Goal: Transaction & Acquisition: Obtain resource

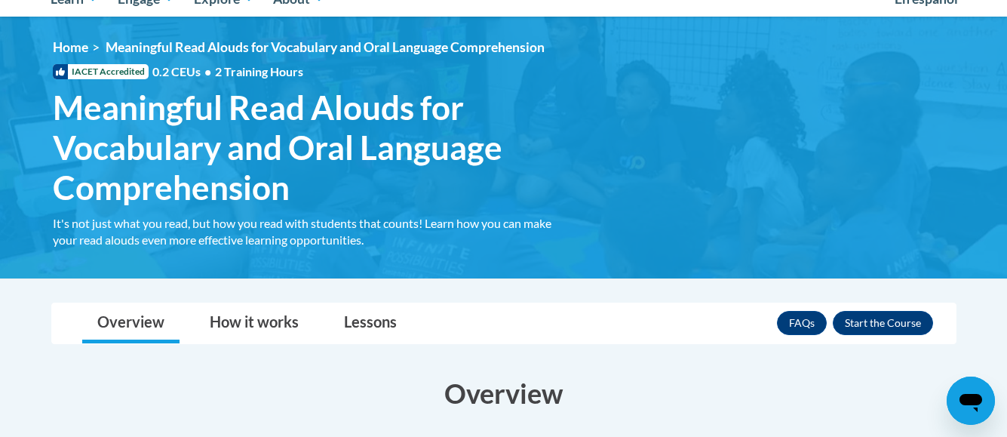
scroll to position [181, 0]
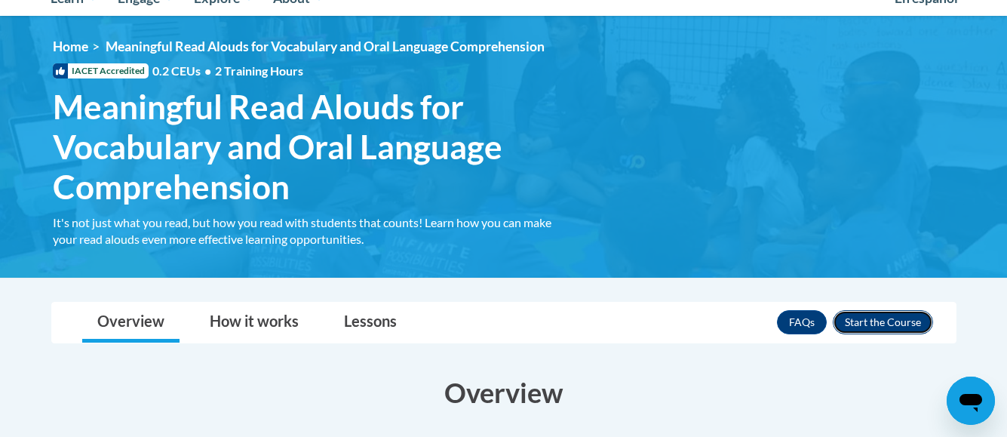
click at [870, 322] on button "Enroll" at bounding box center [883, 322] width 100 height 24
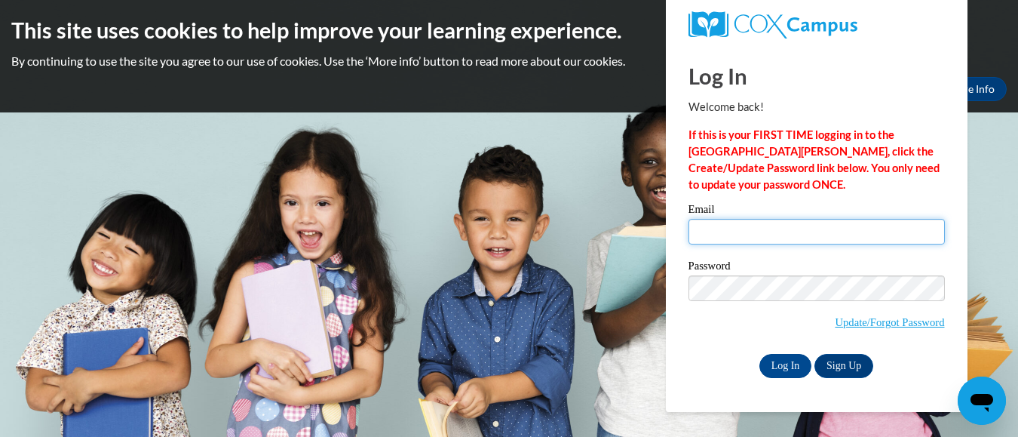
click at [699, 229] on input "Email" at bounding box center [817, 232] width 256 height 26
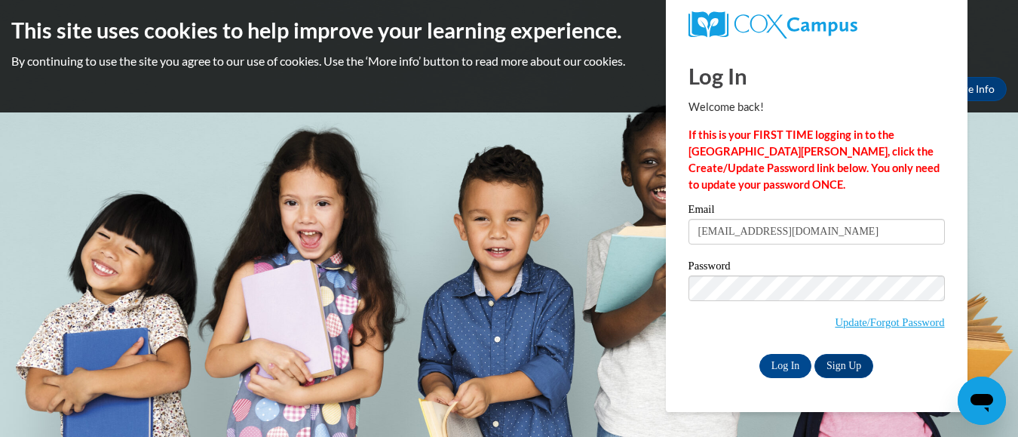
type input "annierivers2836@gmail.com"
click at [932, 71] on h1 "Log In" at bounding box center [817, 75] width 256 height 31
click at [790, 363] on input "Log In" at bounding box center [785, 366] width 53 height 24
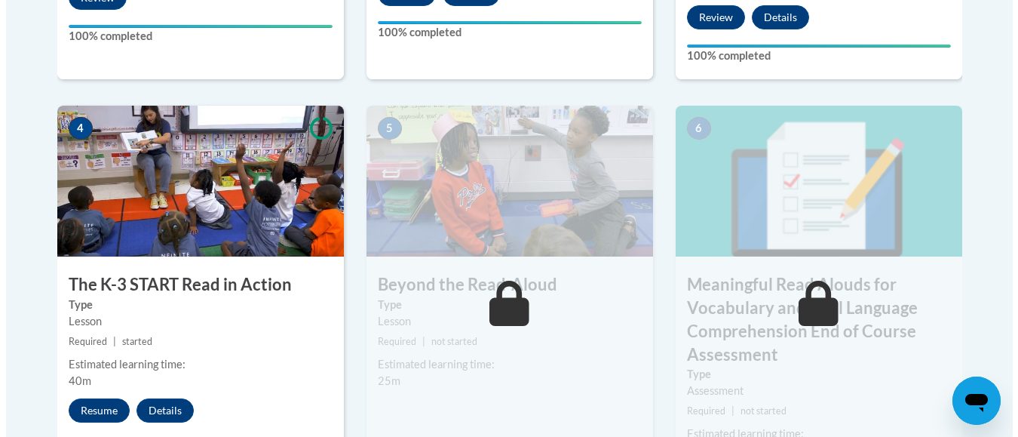
scroll to position [875, 0]
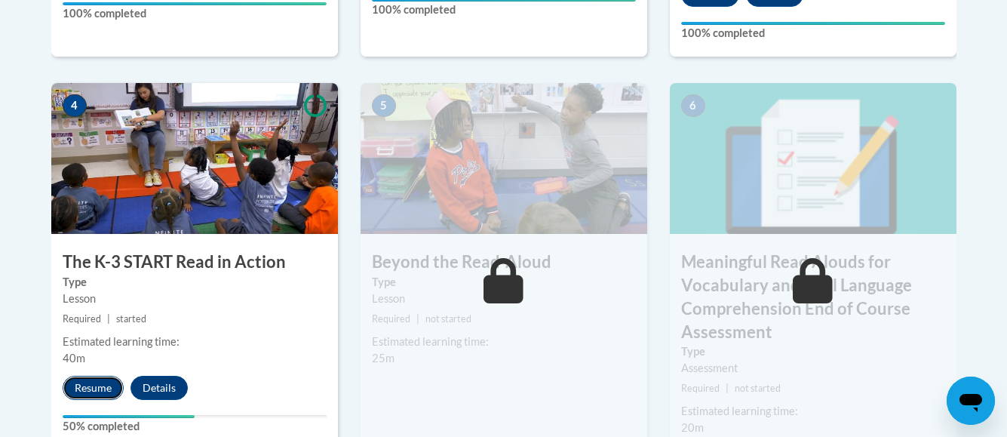
click at [81, 385] on button "Resume" at bounding box center [93, 388] width 61 height 24
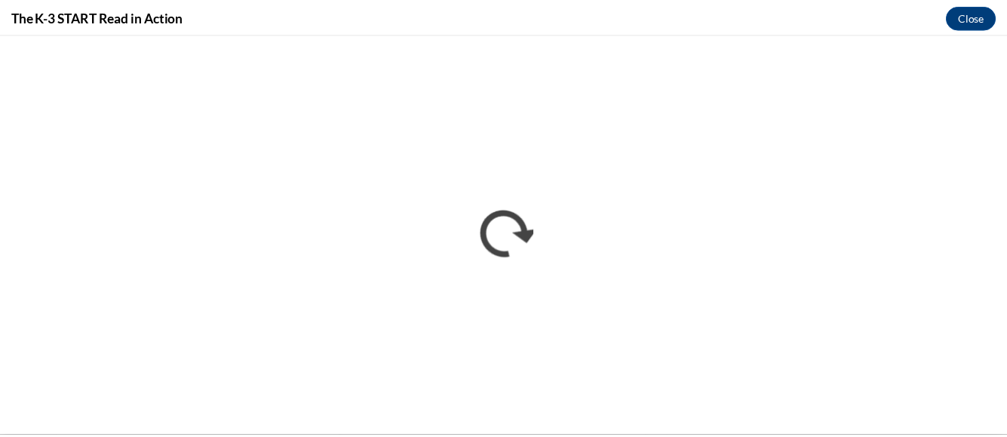
scroll to position [0, 0]
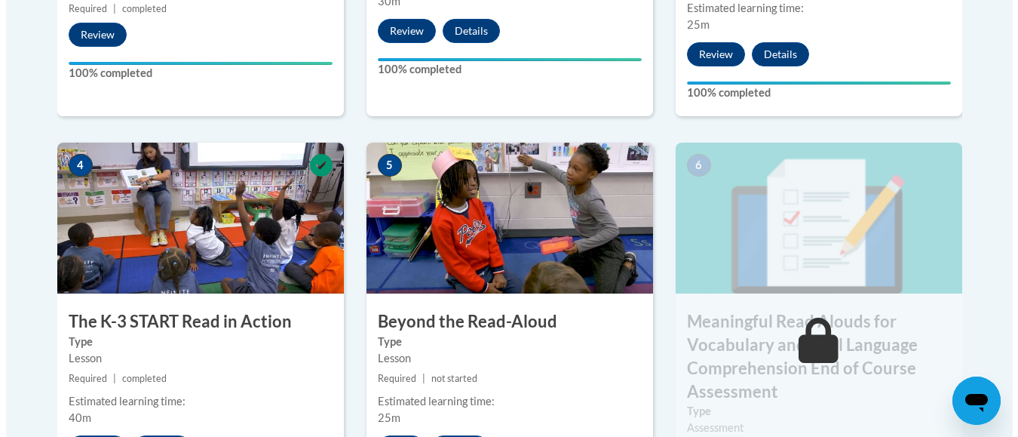
scroll to position [845, 0]
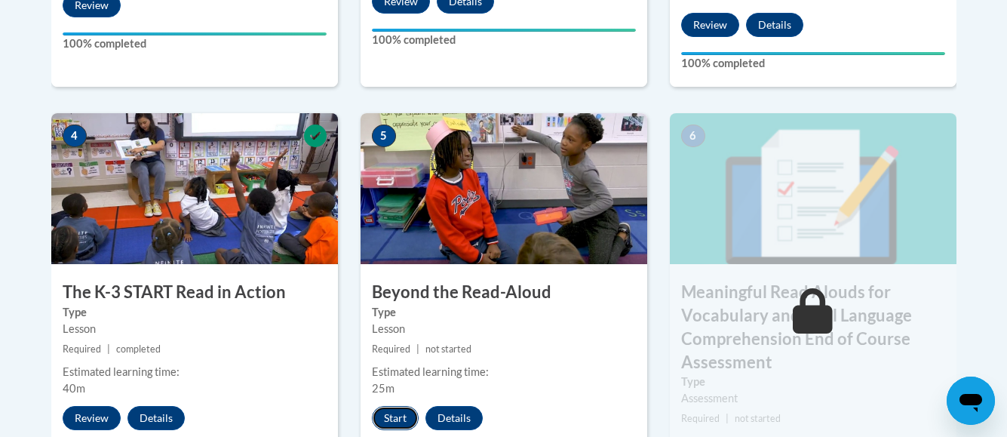
click at [394, 413] on button "Start" at bounding box center [395, 418] width 47 height 24
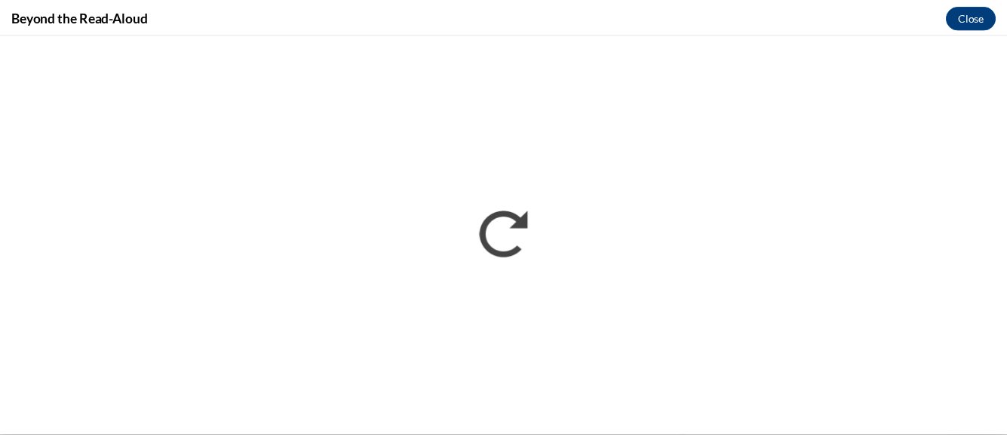
scroll to position [0, 0]
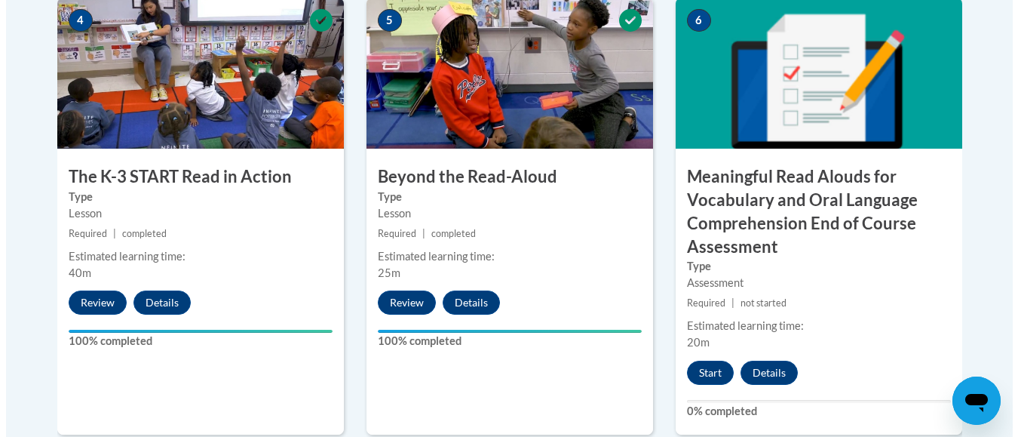
scroll to position [965, 0]
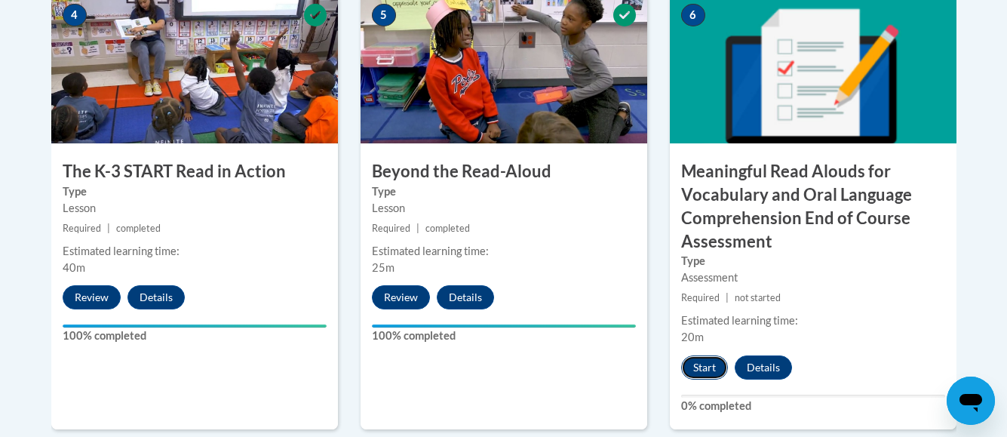
click at [702, 370] on button "Start" at bounding box center [704, 367] width 47 height 24
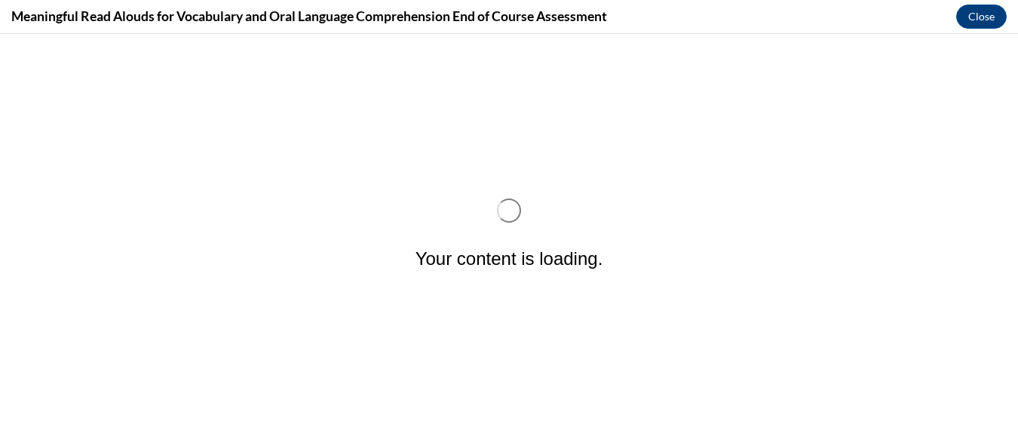
scroll to position [0, 0]
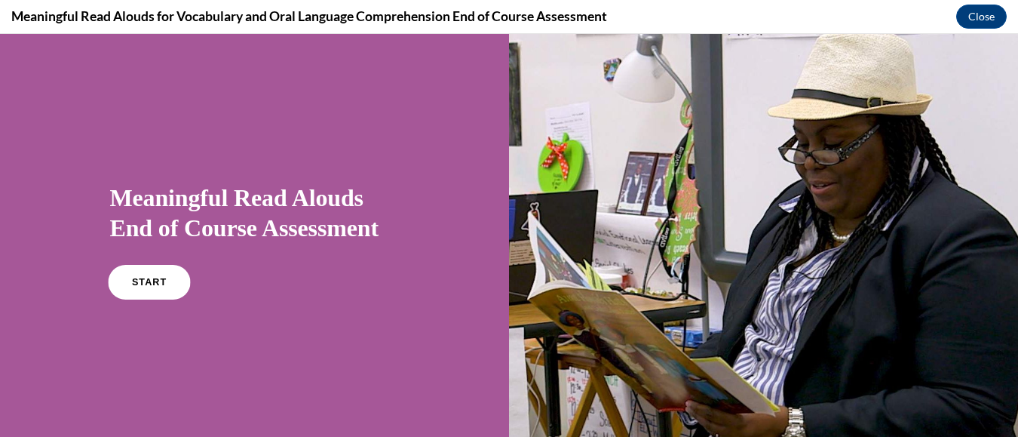
click at [137, 277] on link "START" at bounding box center [149, 282] width 82 height 35
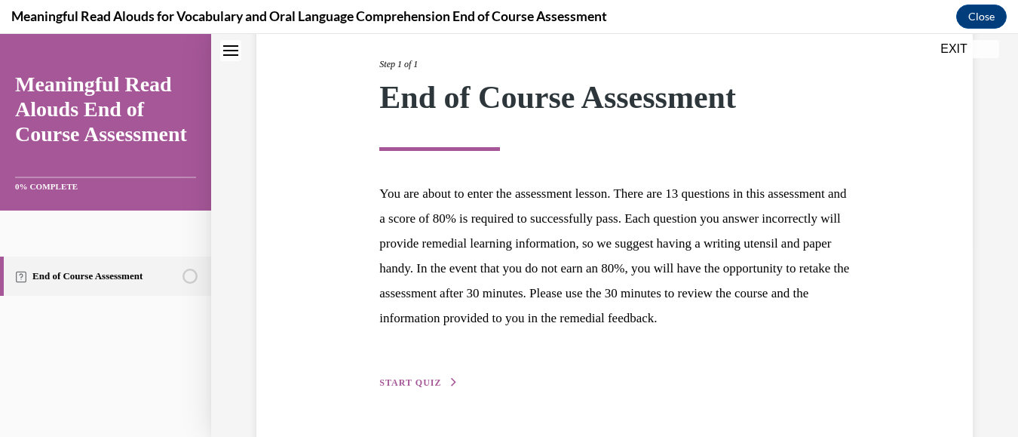
scroll to position [198, 0]
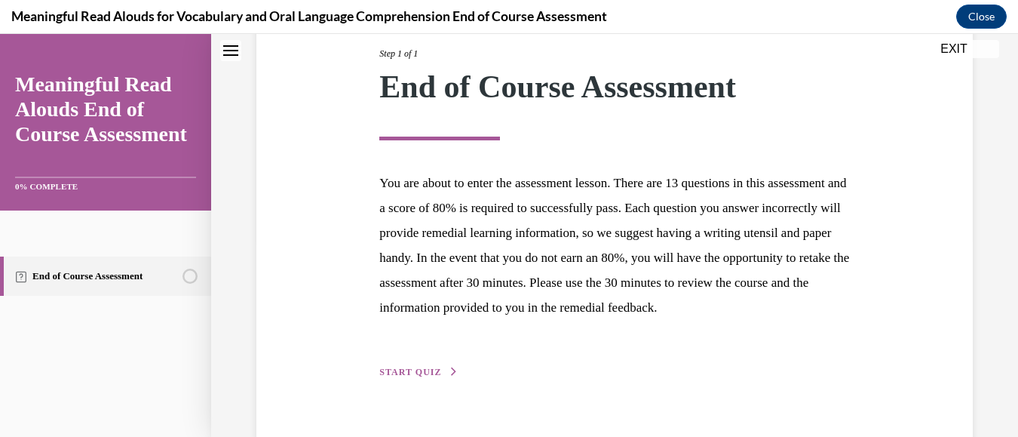
click at [397, 377] on span "START QUIZ" at bounding box center [410, 372] width 62 height 11
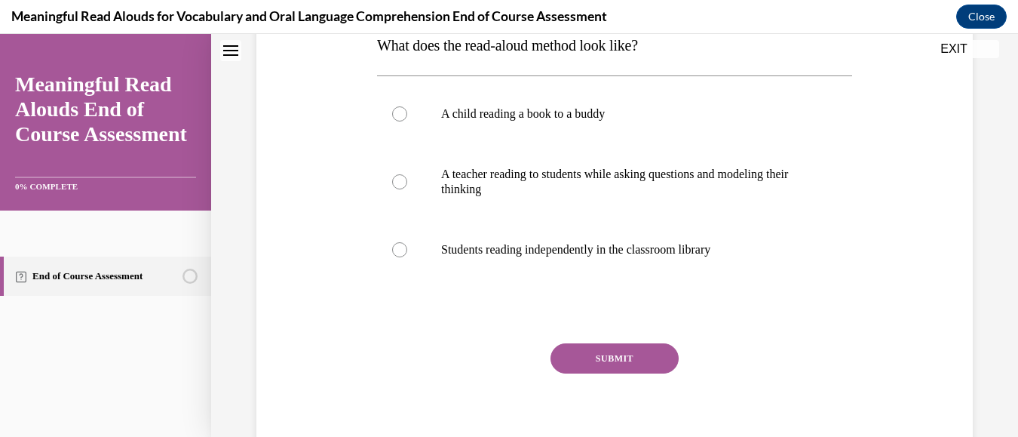
scroll to position [258, 0]
click at [396, 180] on div at bounding box center [399, 180] width 15 height 15
click at [396, 180] on input "A teacher reading to students while asking questions and modeling their thinking" at bounding box center [399, 180] width 15 height 15
radio input "true"
click at [587, 354] on button "SUBMIT" at bounding box center [615, 357] width 128 height 30
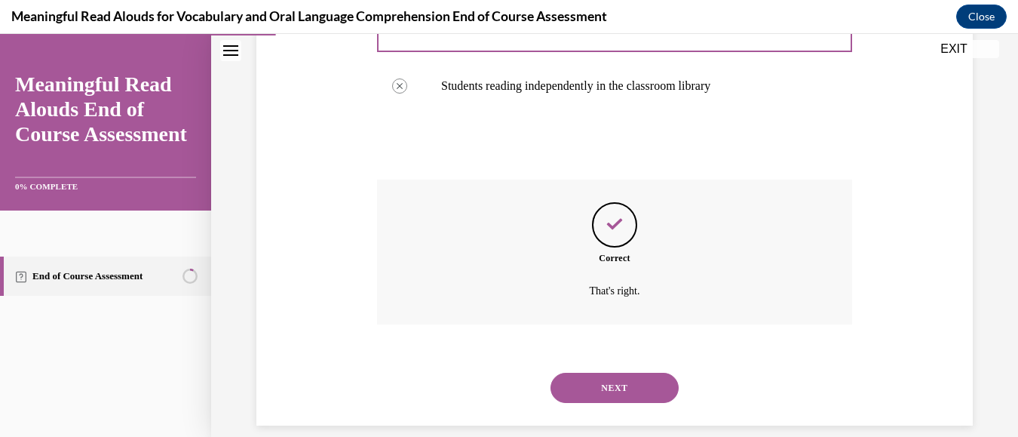
scroll to position [440, 0]
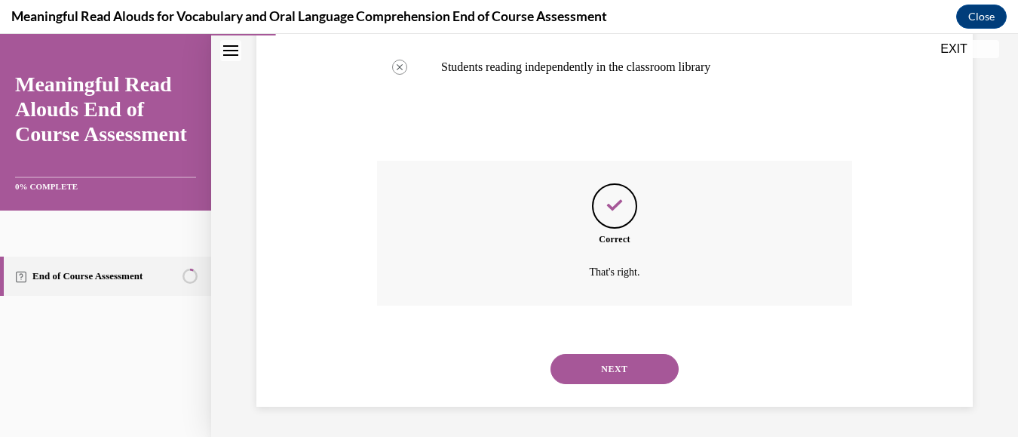
click at [605, 370] on button "NEXT" at bounding box center [615, 369] width 128 height 30
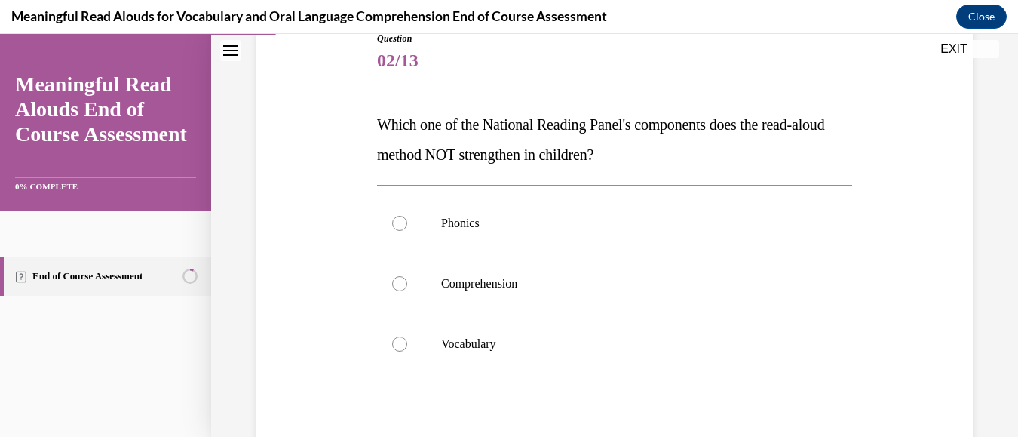
scroll to position [181, 0]
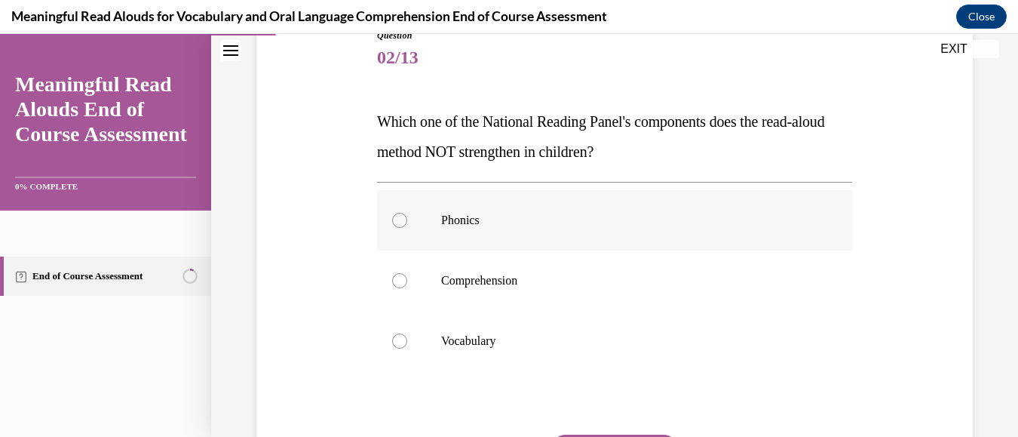
click at [401, 220] on div at bounding box center [399, 220] width 15 height 15
click at [401, 220] on input "Phonics" at bounding box center [399, 220] width 15 height 15
radio input "true"
click at [401, 220] on div at bounding box center [399, 220] width 15 height 15
click at [401, 220] on input "Phonics" at bounding box center [399, 220] width 15 height 15
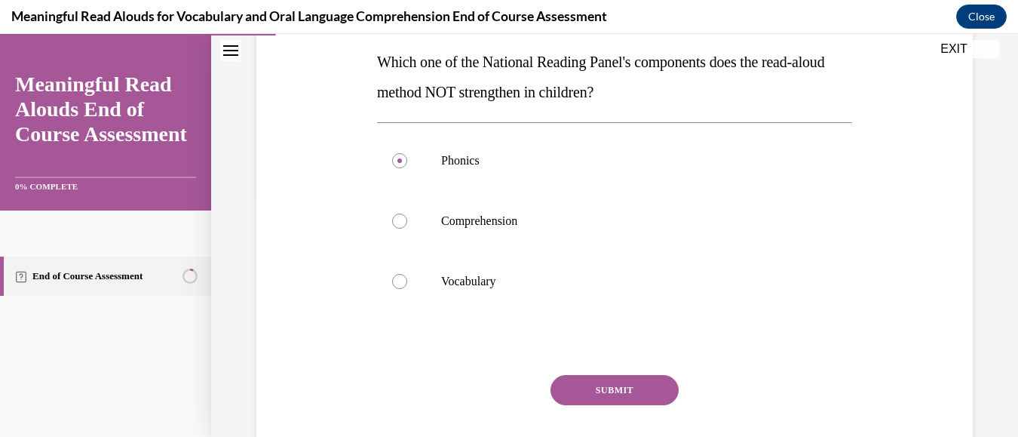
scroll to position [271, 0]
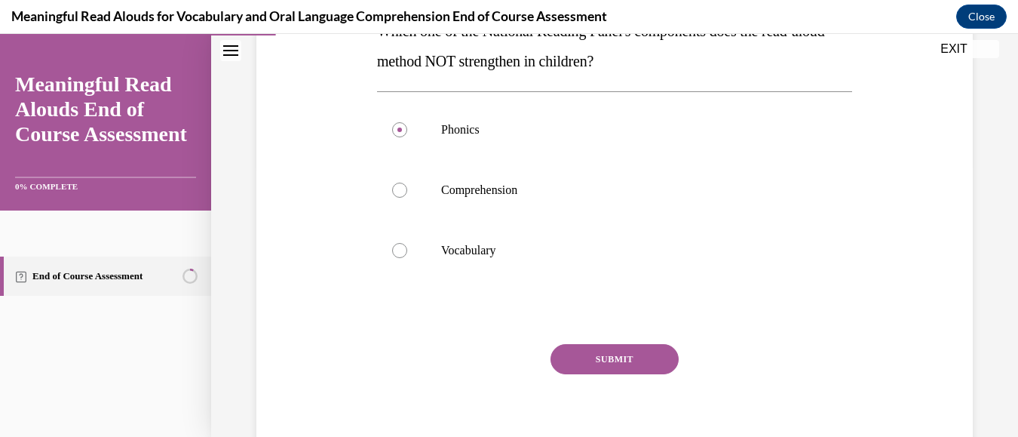
click at [615, 357] on button "SUBMIT" at bounding box center [615, 359] width 128 height 30
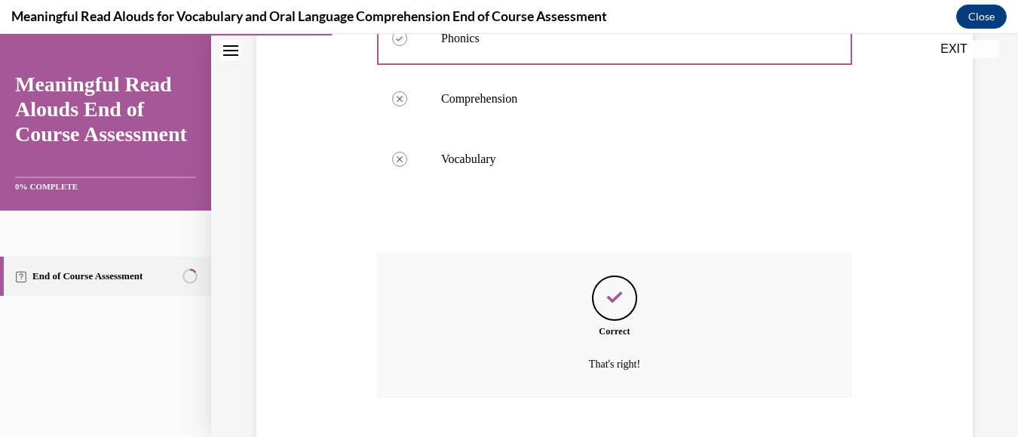
scroll to position [455, 0]
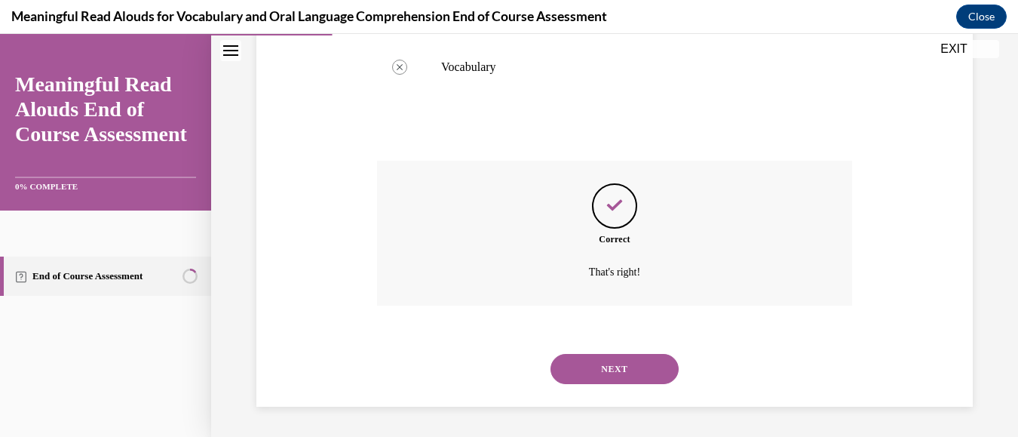
click at [611, 367] on button "NEXT" at bounding box center [615, 369] width 128 height 30
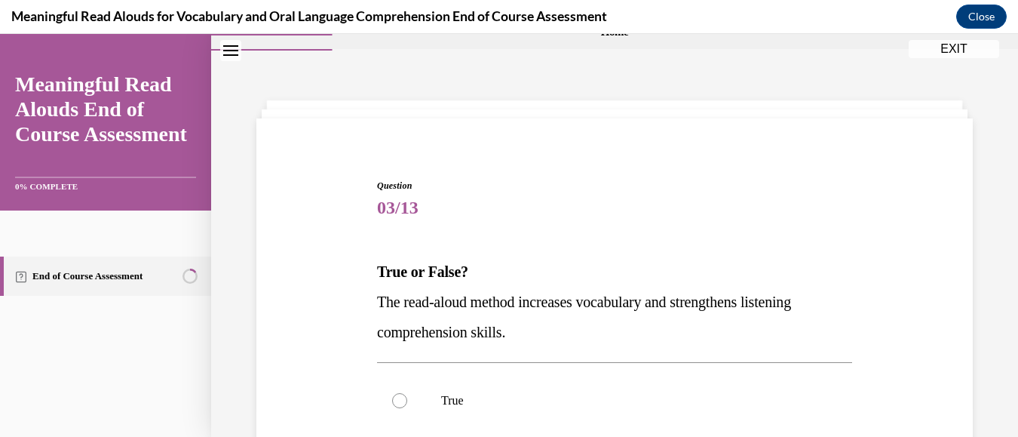
scroll to position [90, 0]
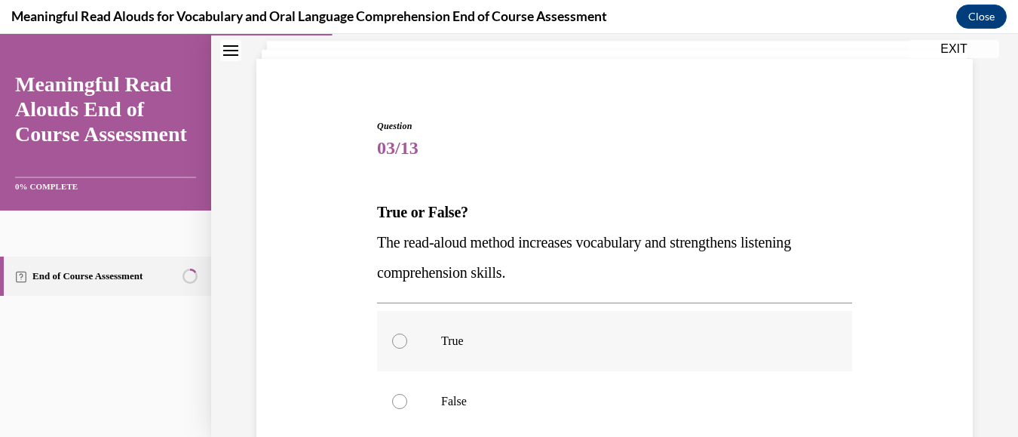
click at [395, 339] on div at bounding box center [399, 340] width 15 height 15
click at [395, 339] on input "True" at bounding box center [399, 340] width 15 height 15
radio input "true"
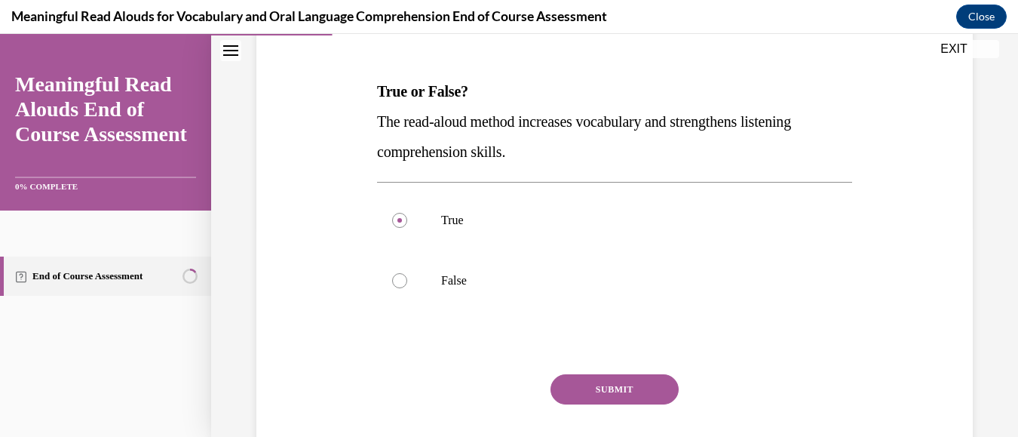
scroll to position [241, 0]
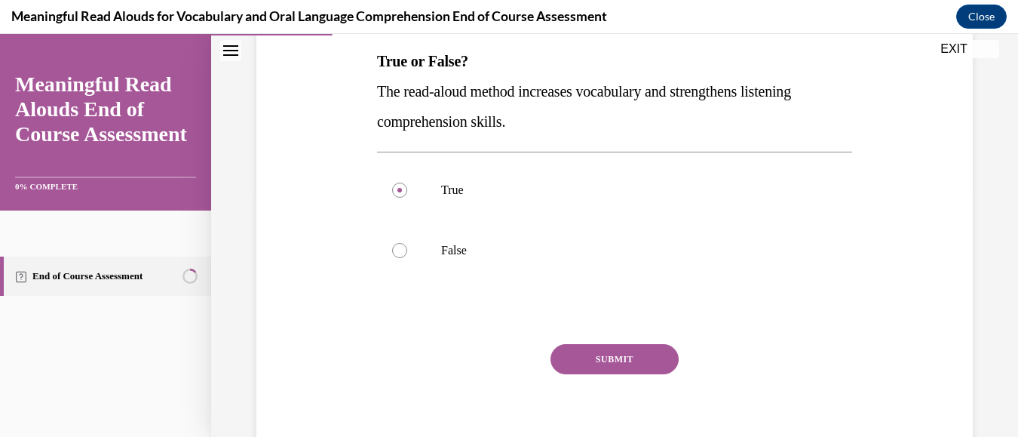
click at [619, 358] on button "SUBMIT" at bounding box center [615, 359] width 128 height 30
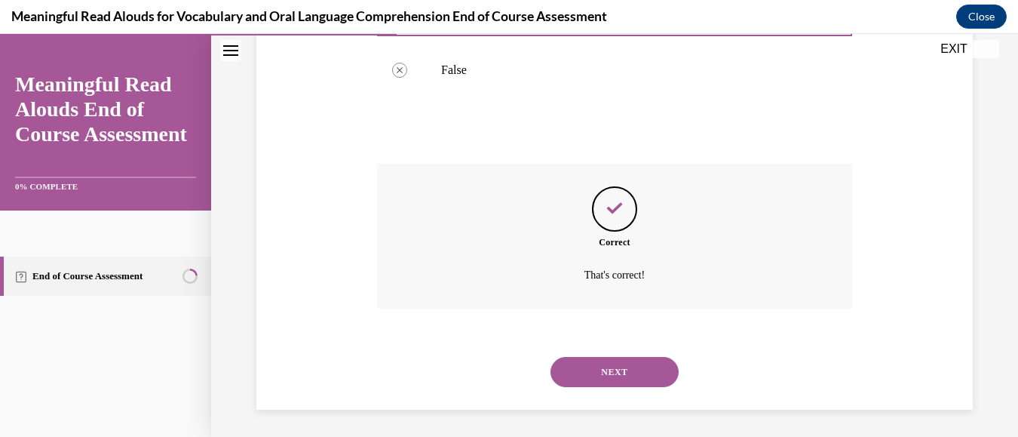
scroll to position [425, 0]
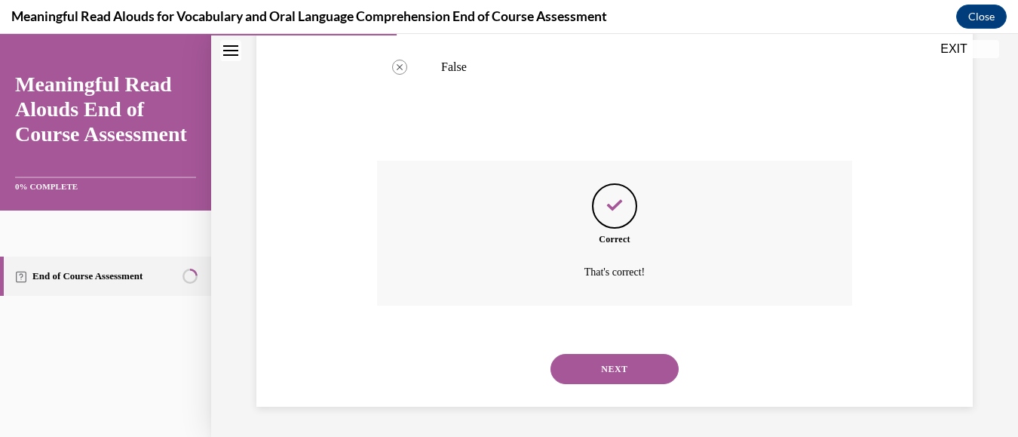
click at [604, 366] on button "NEXT" at bounding box center [615, 369] width 128 height 30
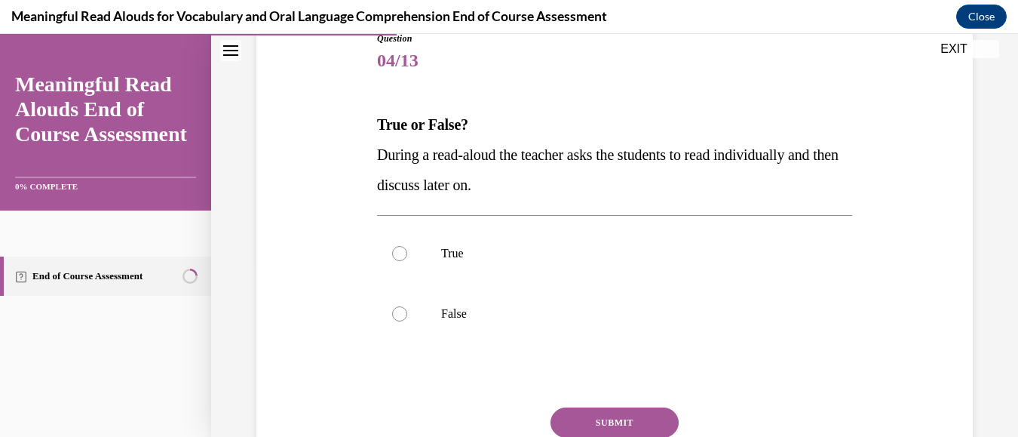
scroll to position [181, 0]
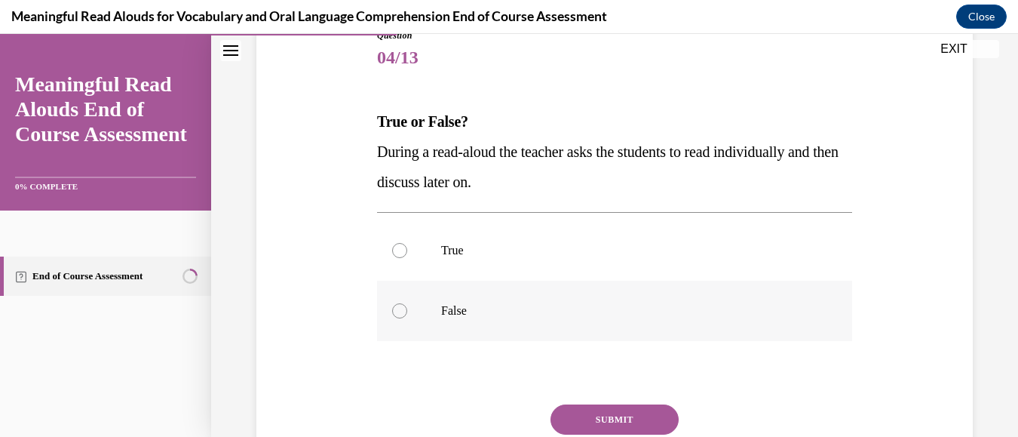
click at [396, 309] on div at bounding box center [399, 310] width 15 height 15
click at [396, 309] on input "False" at bounding box center [399, 310] width 15 height 15
radio input "true"
click at [577, 413] on button "SUBMIT" at bounding box center [615, 419] width 128 height 30
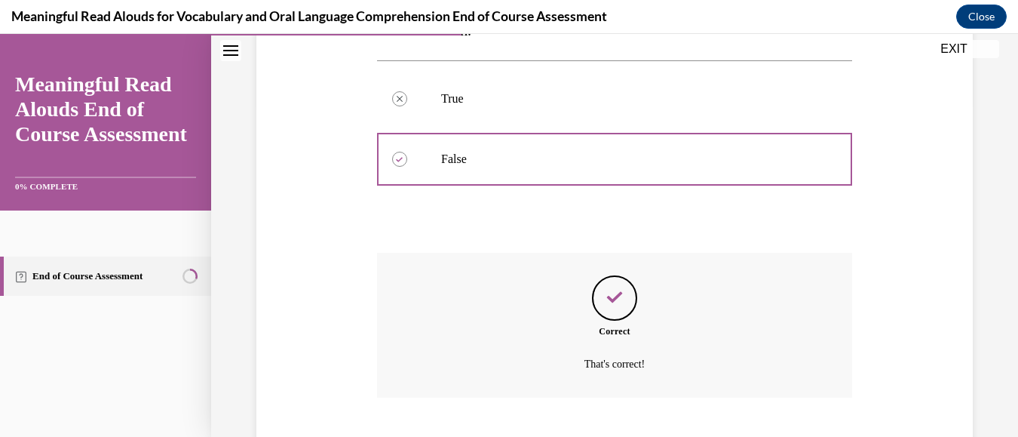
scroll to position [425, 0]
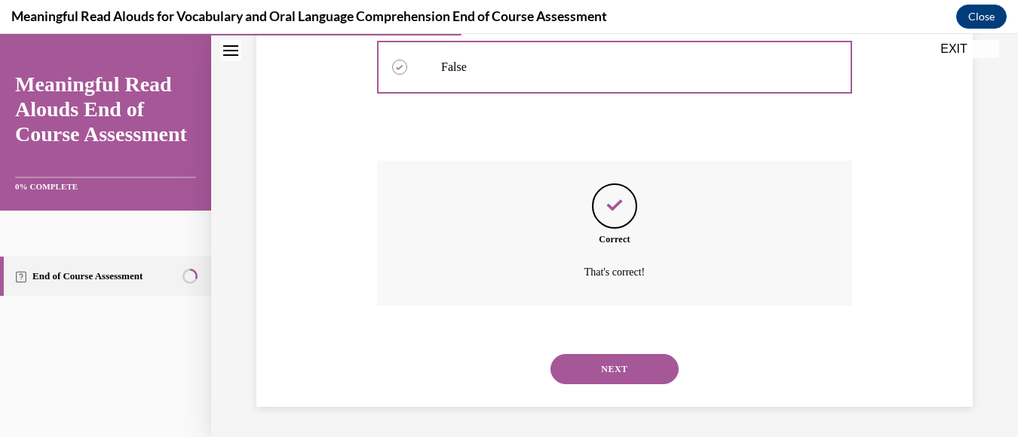
click at [624, 367] on button "NEXT" at bounding box center [615, 369] width 128 height 30
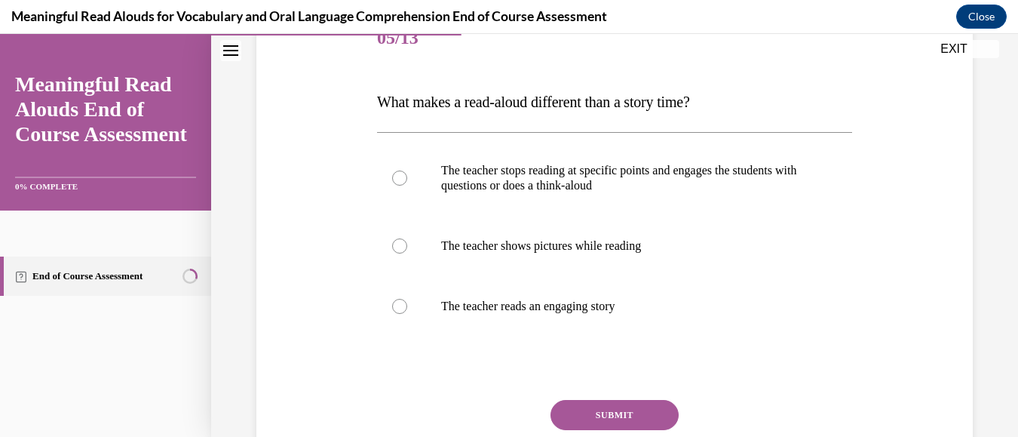
scroll to position [211, 0]
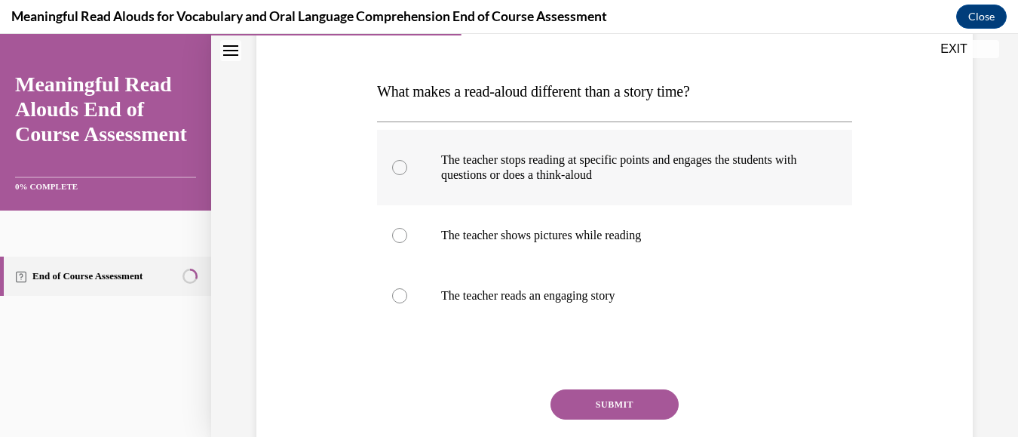
click at [397, 168] on div at bounding box center [399, 167] width 15 height 15
click at [397, 168] on input "The teacher stops reading at specific points and engages the students with ques…" at bounding box center [399, 167] width 15 height 15
radio input "true"
click at [589, 400] on button "SUBMIT" at bounding box center [615, 404] width 128 height 30
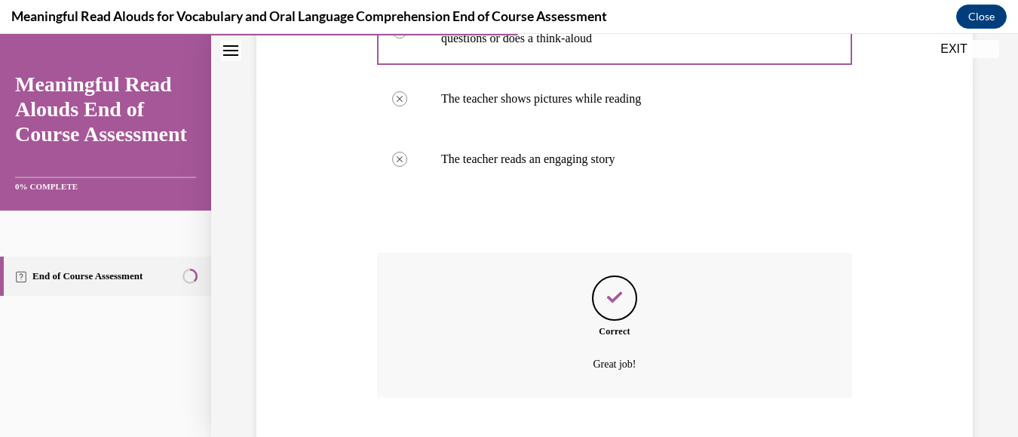
scroll to position [440, 0]
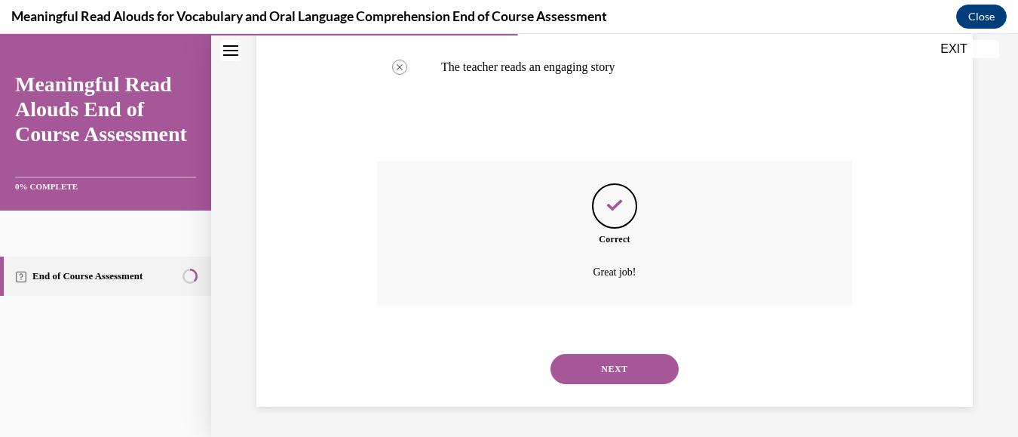
click at [609, 364] on button "NEXT" at bounding box center [615, 369] width 128 height 30
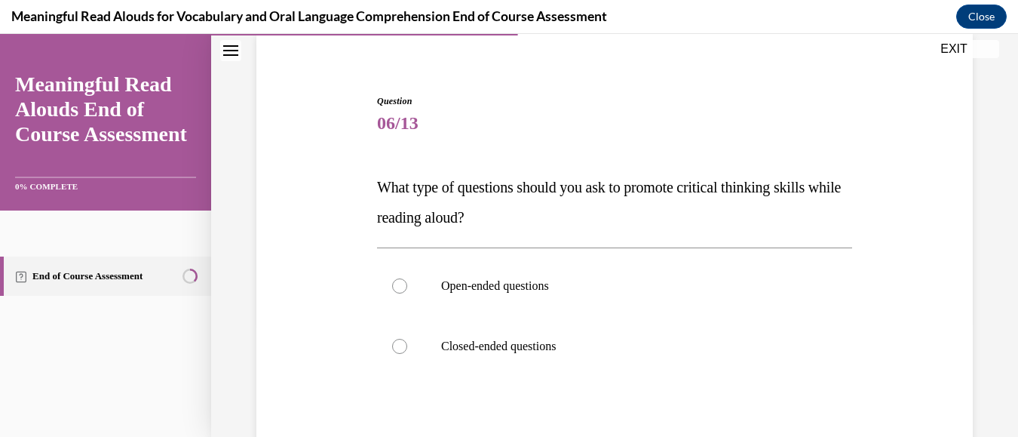
scroll to position [121, 0]
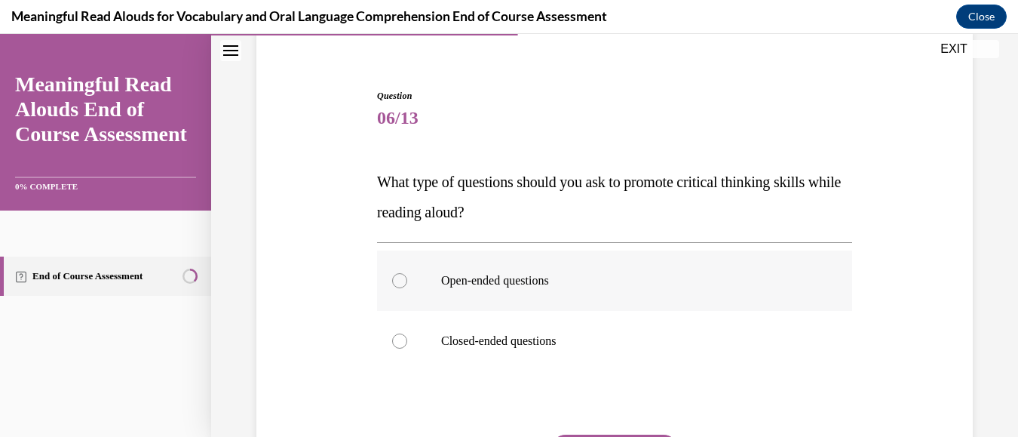
click at [395, 281] on div at bounding box center [399, 280] width 15 height 15
click at [395, 281] on input "Open-ended questions" at bounding box center [399, 280] width 15 height 15
radio input "true"
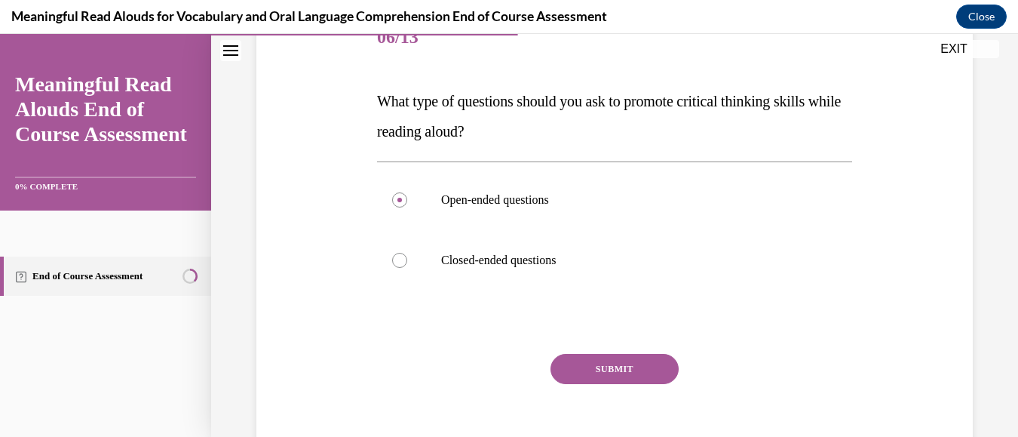
scroll to position [211, 0]
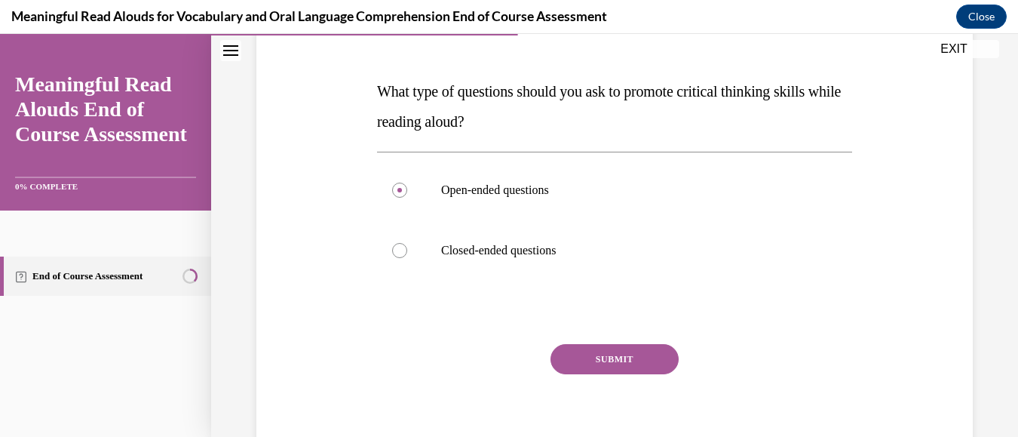
click at [590, 352] on button "SUBMIT" at bounding box center [615, 359] width 128 height 30
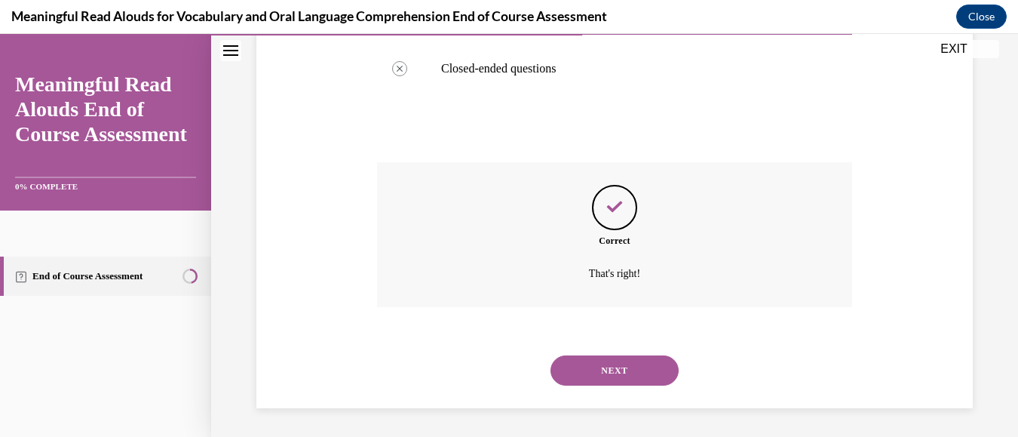
scroll to position [394, 0]
click at [613, 366] on button "NEXT" at bounding box center [615, 369] width 128 height 30
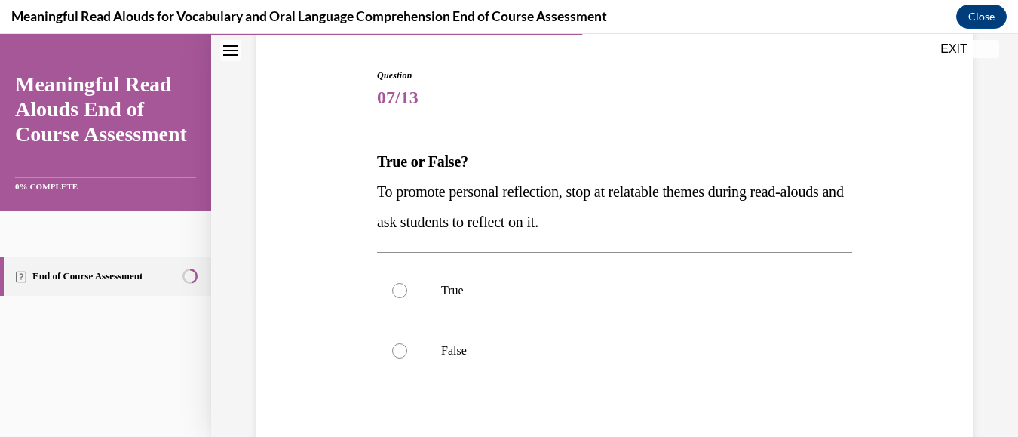
scroll to position [151, 0]
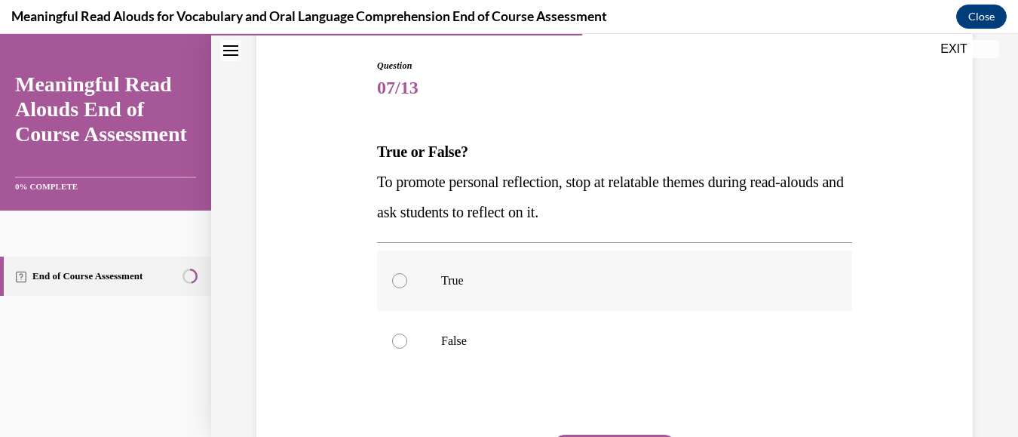
click at [401, 278] on div at bounding box center [399, 280] width 15 height 15
click at [401, 278] on input "True" at bounding box center [399, 280] width 15 height 15
radio input "true"
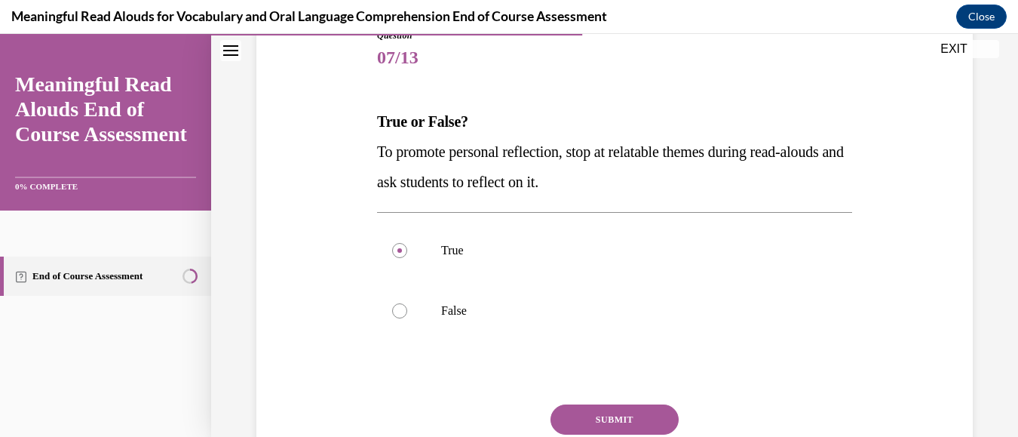
scroll to position [211, 0]
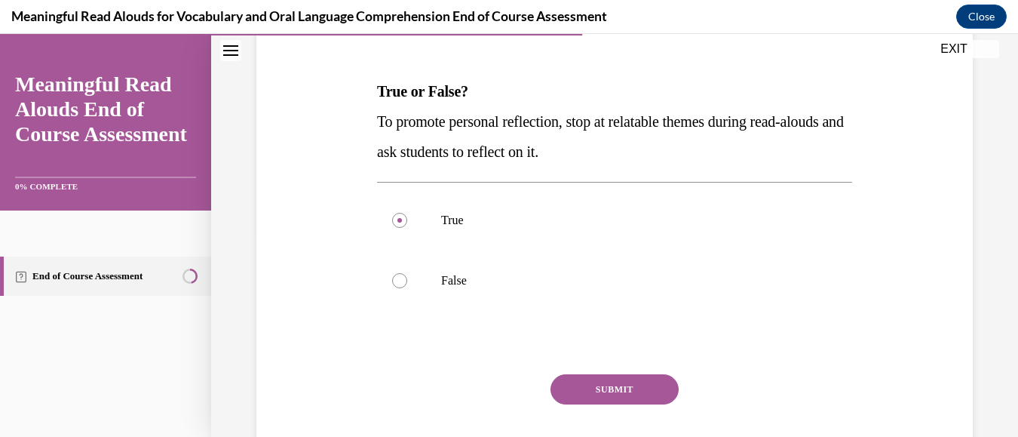
click at [615, 389] on button "SUBMIT" at bounding box center [615, 389] width 128 height 30
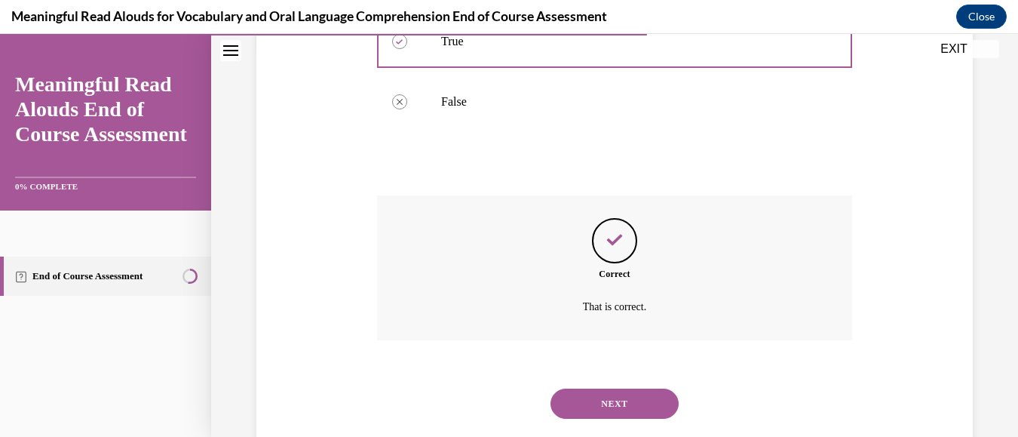
scroll to position [411, 0]
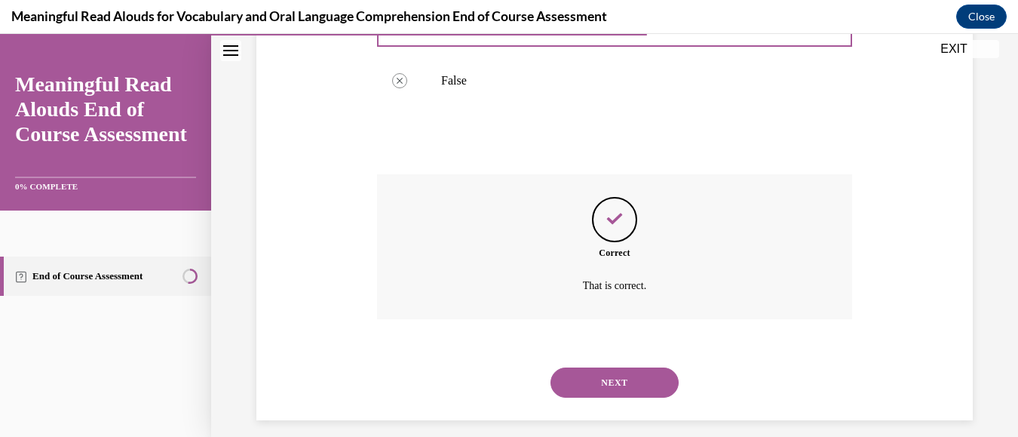
click at [615, 378] on button "NEXT" at bounding box center [615, 382] width 128 height 30
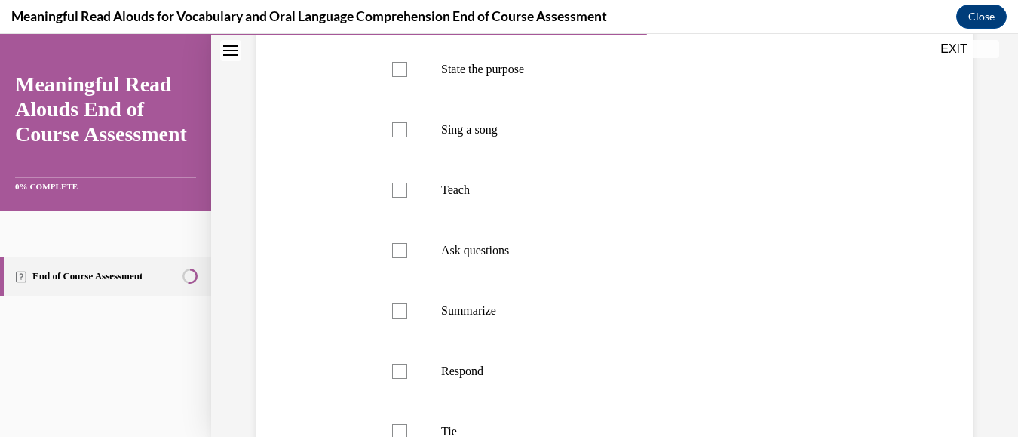
scroll to position [362, 0]
click at [396, 370] on div at bounding box center [399, 370] width 15 height 15
click at [396, 370] on input "Tie" at bounding box center [399, 370] width 15 height 15
checkbox input "true"
click at [398, 185] on div at bounding box center [399, 190] width 15 height 15
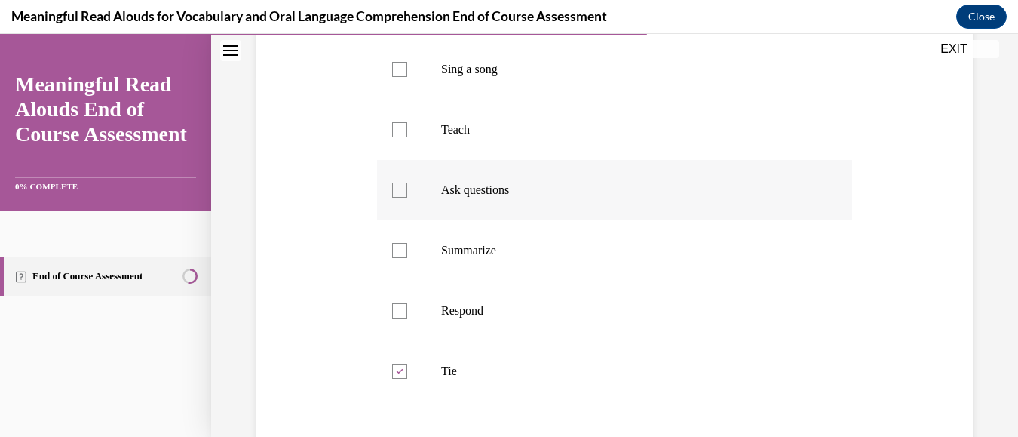
click at [398, 185] on input "Ask questions" at bounding box center [399, 190] width 15 height 15
checkbox input "true"
click at [394, 127] on div at bounding box center [399, 129] width 15 height 15
click at [394, 127] on input "Teach" at bounding box center [399, 129] width 15 height 15
checkbox input "true"
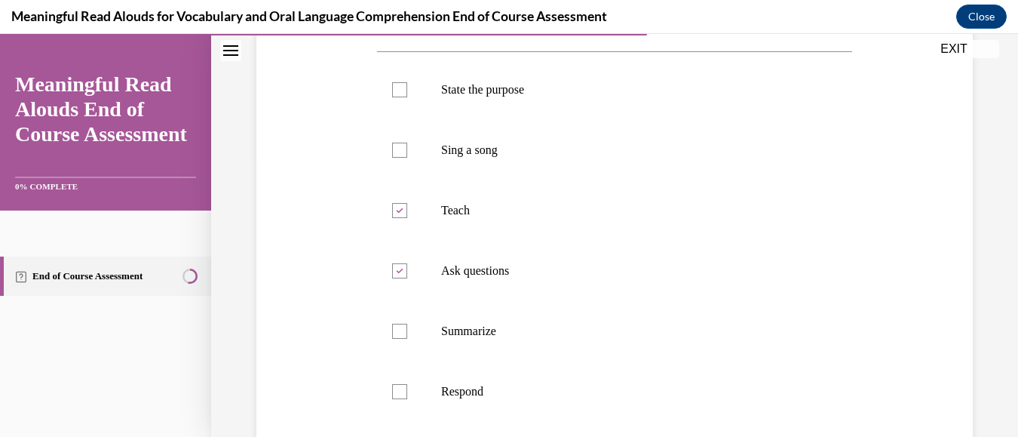
scroll to position [271, 0]
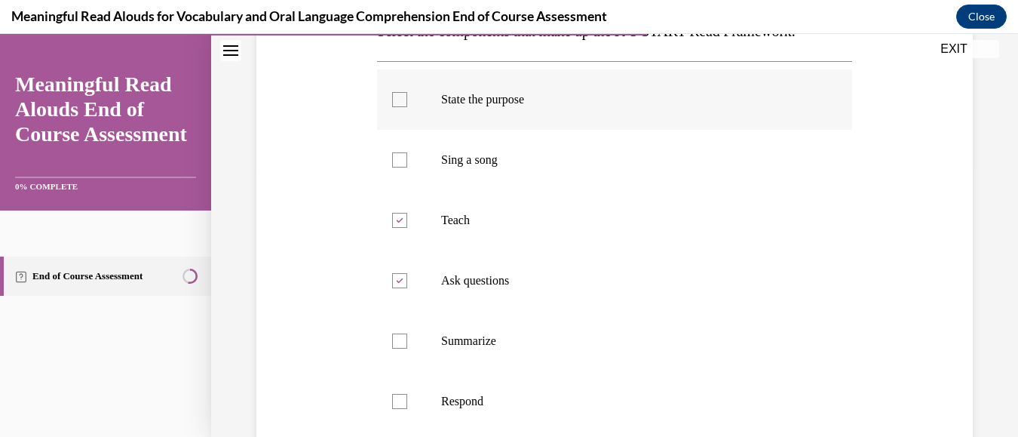
click at [395, 100] on div at bounding box center [399, 99] width 15 height 15
click at [395, 100] on input "State the purpose" at bounding box center [399, 99] width 15 height 15
checkbox input "true"
click at [397, 400] on div at bounding box center [399, 401] width 15 height 15
click at [397, 400] on input "Respond" at bounding box center [399, 401] width 15 height 15
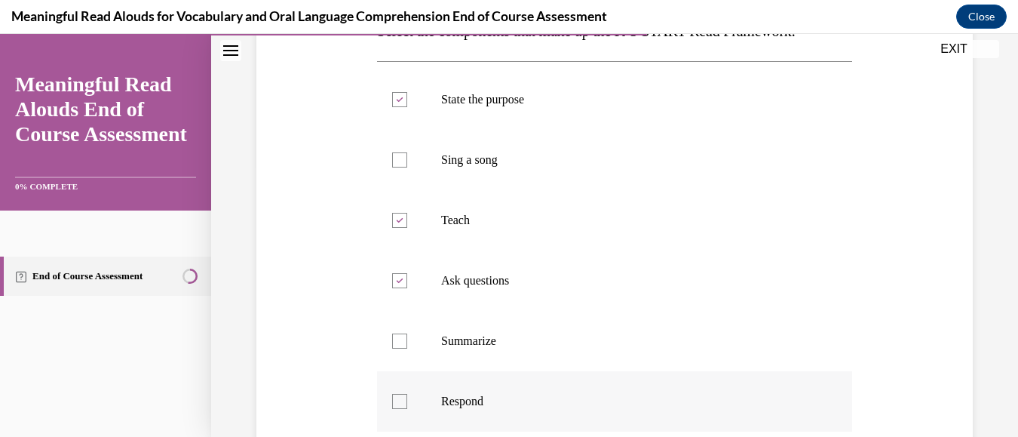
checkbox input "true"
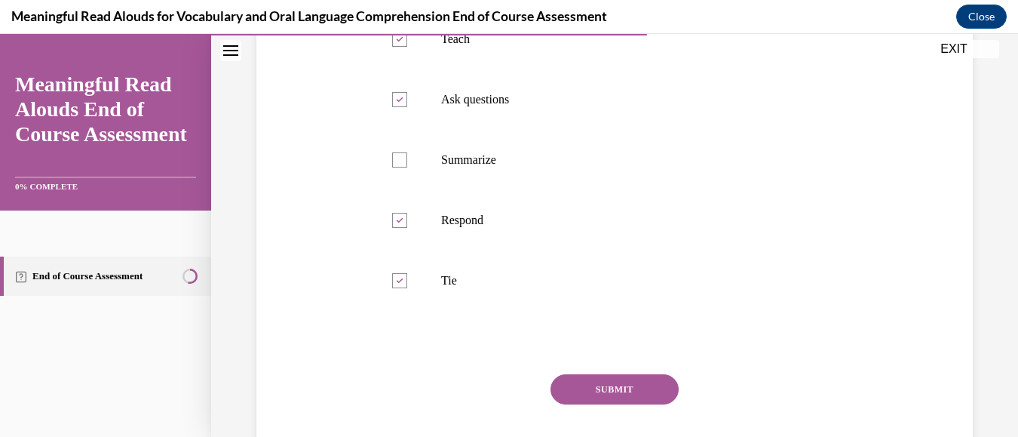
scroll to position [483, 0]
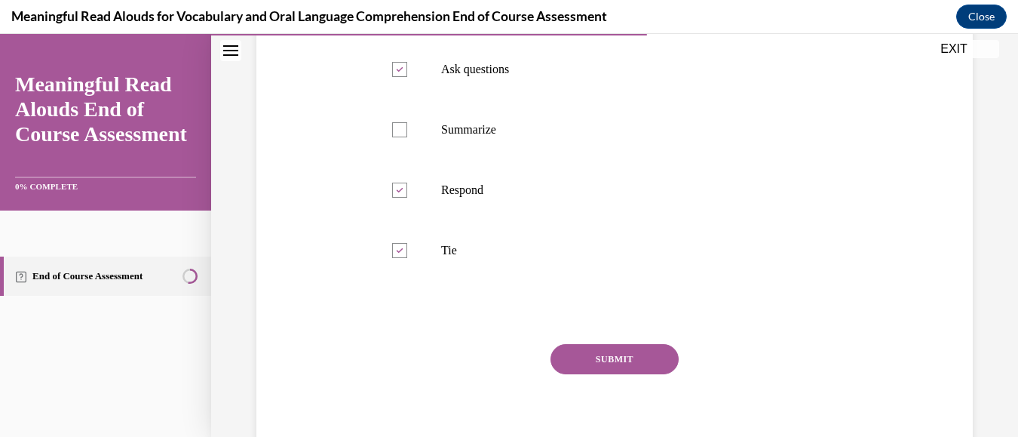
click at [588, 356] on button "SUBMIT" at bounding box center [615, 359] width 128 height 30
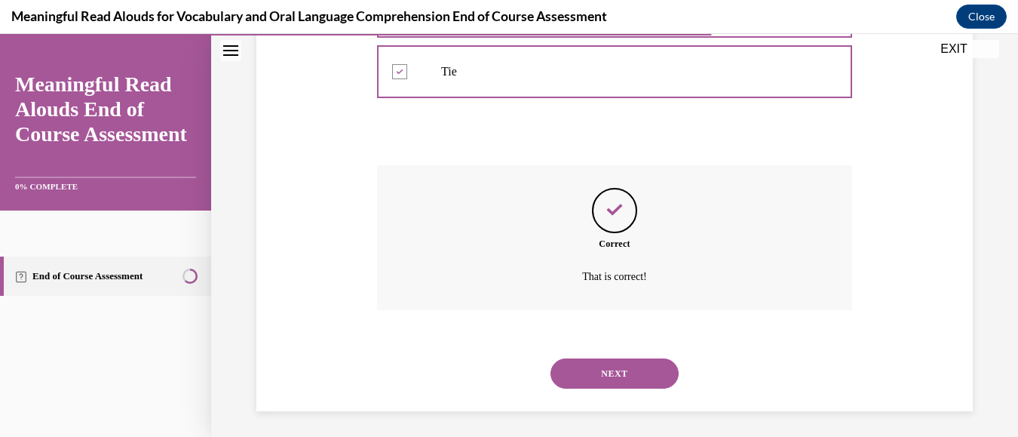
scroll to position [666, 0]
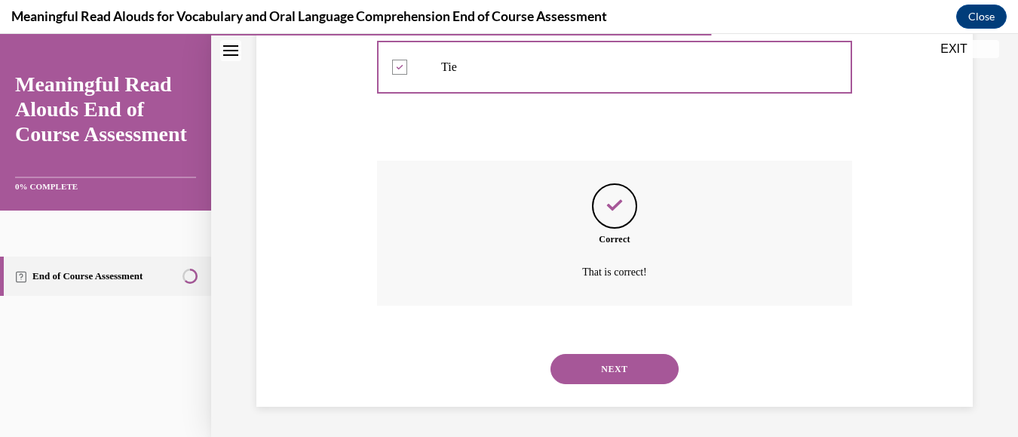
click at [621, 363] on button "NEXT" at bounding box center [615, 369] width 128 height 30
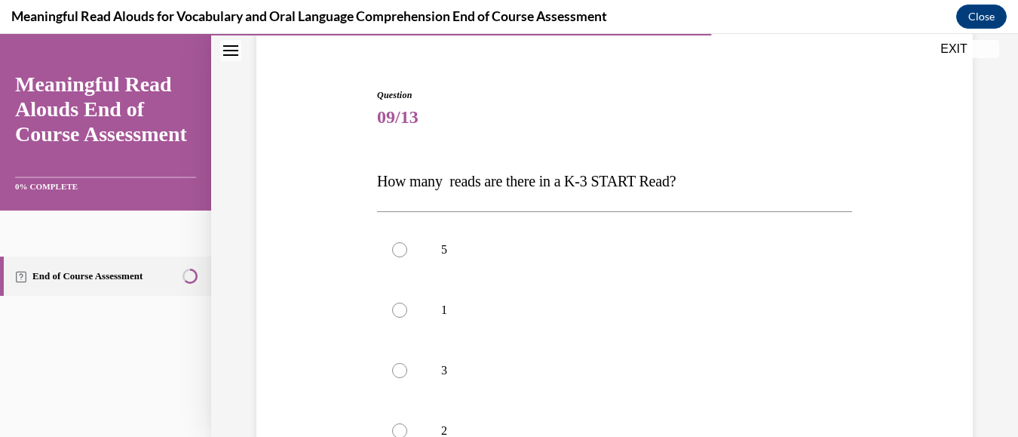
scroll to position [151, 0]
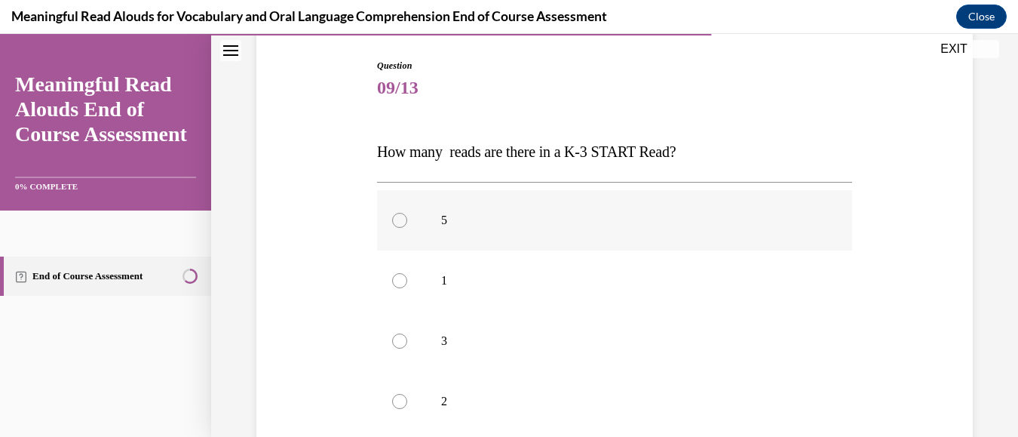
click at [398, 218] on div at bounding box center [399, 220] width 15 height 15
click at [398, 218] on input "5" at bounding box center [399, 220] width 15 height 15
radio input "true"
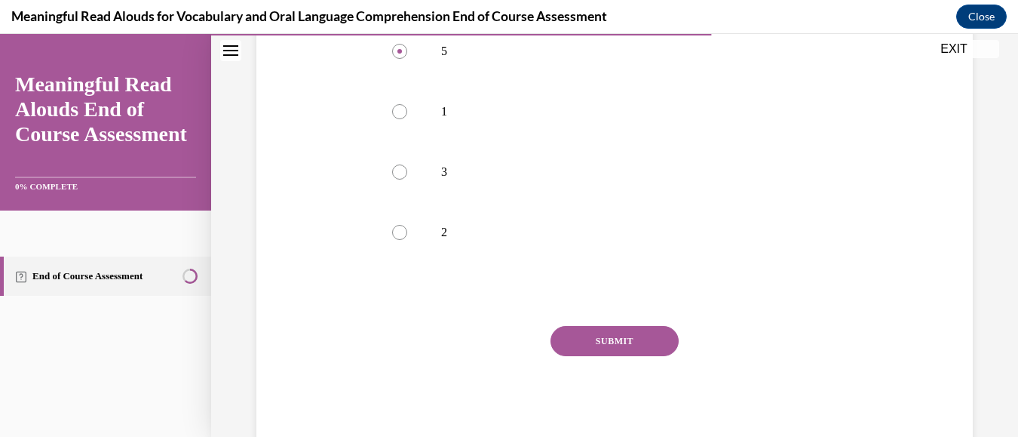
scroll to position [332, 0]
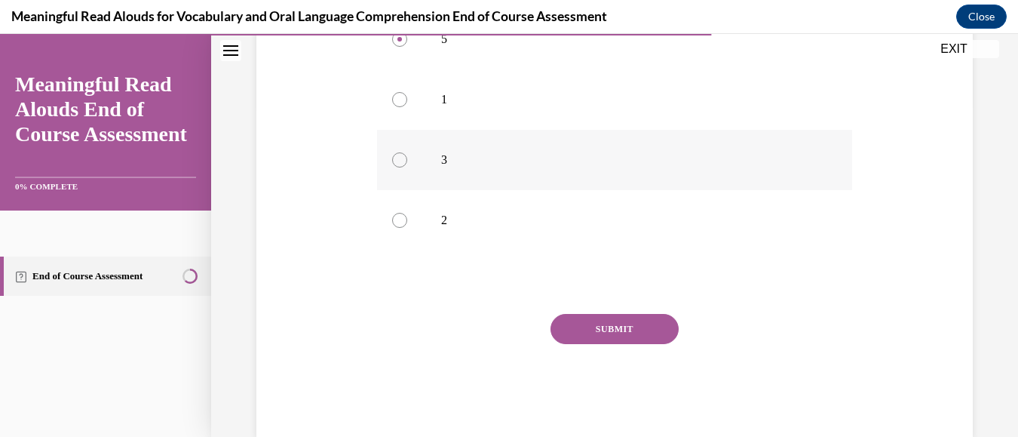
click at [401, 155] on div at bounding box center [399, 159] width 15 height 15
click at [401, 155] on input "3" at bounding box center [399, 159] width 15 height 15
radio input "true"
click at [617, 327] on button "SUBMIT" at bounding box center [615, 329] width 128 height 30
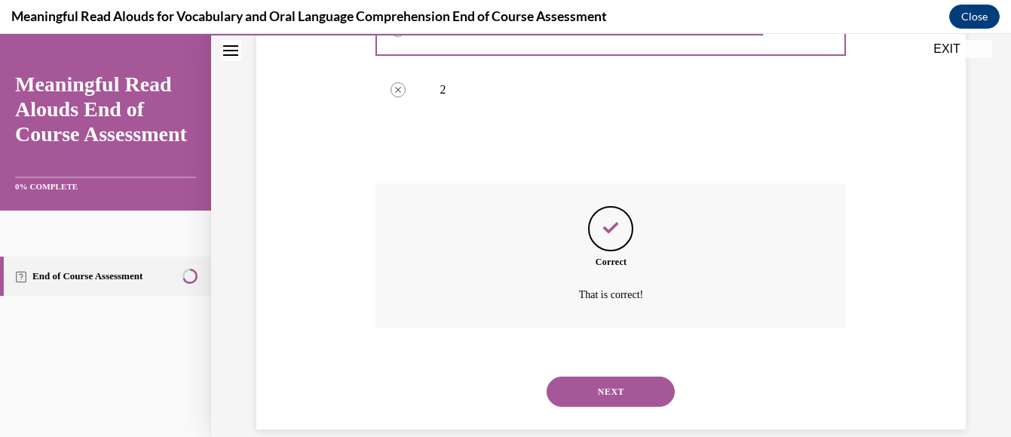
scroll to position [485, 0]
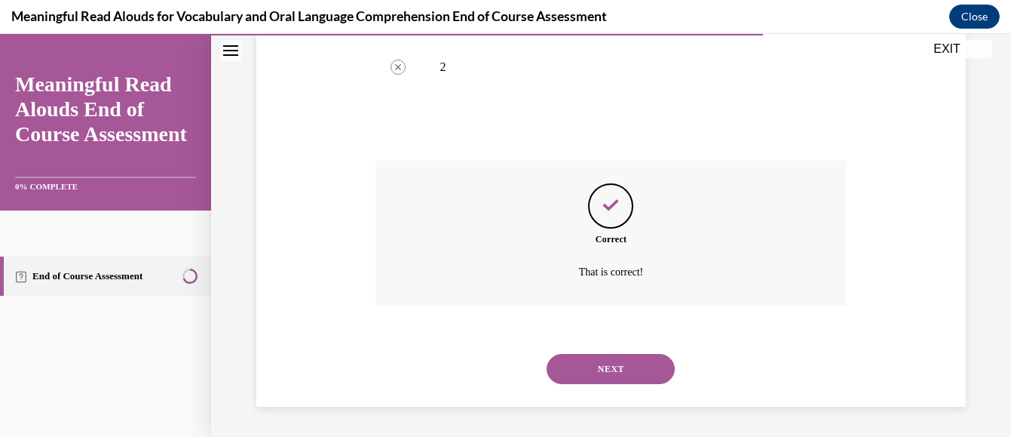
click at [604, 363] on button "NEXT" at bounding box center [611, 369] width 128 height 30
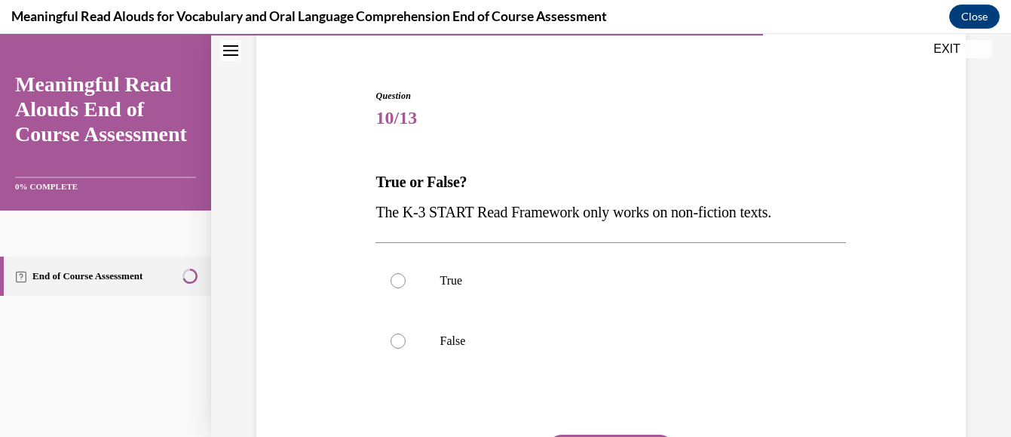
scroll to position [151, 0]
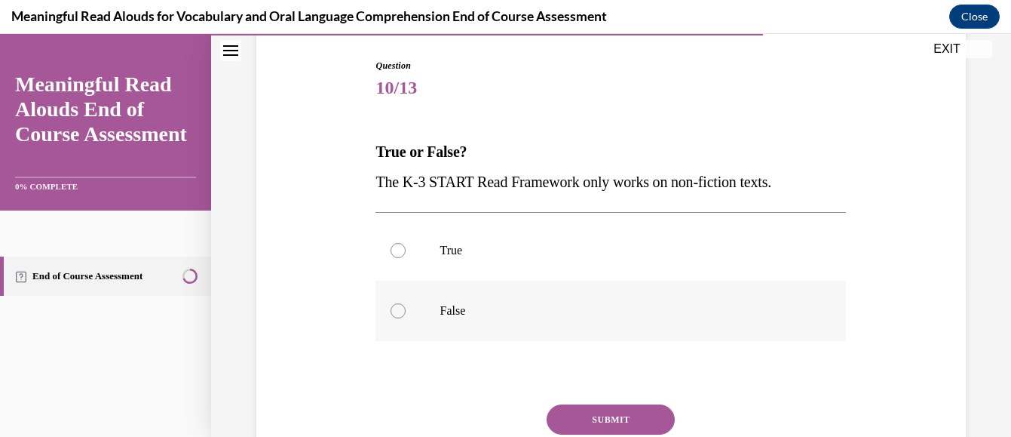
click at [394, 309] on div at bounding box center [398, 310] width 15 height 15
click at [394, 309] on input "False" at bounding box center [398, 310] width 15 height 15
radio input "true"
click at [596, 416] on button "SUBMIT" at bounding box center [611, 419] width 128 height 30
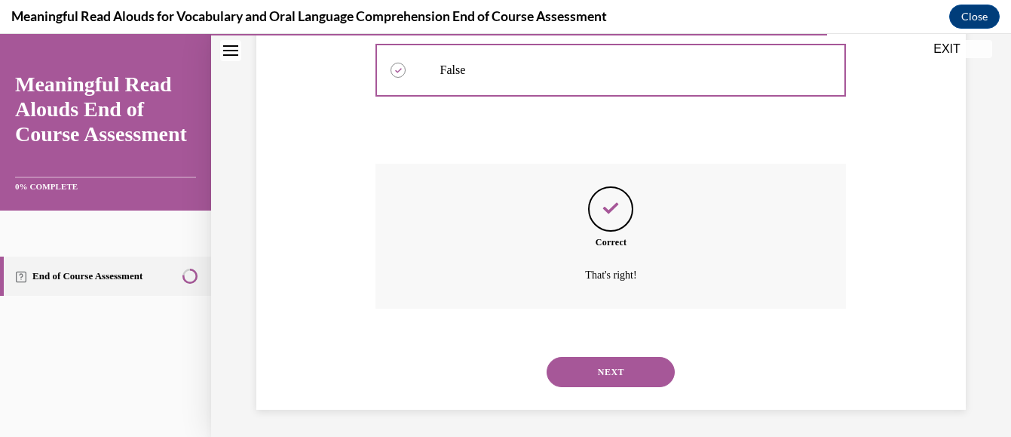
scroll to position [394, 0]
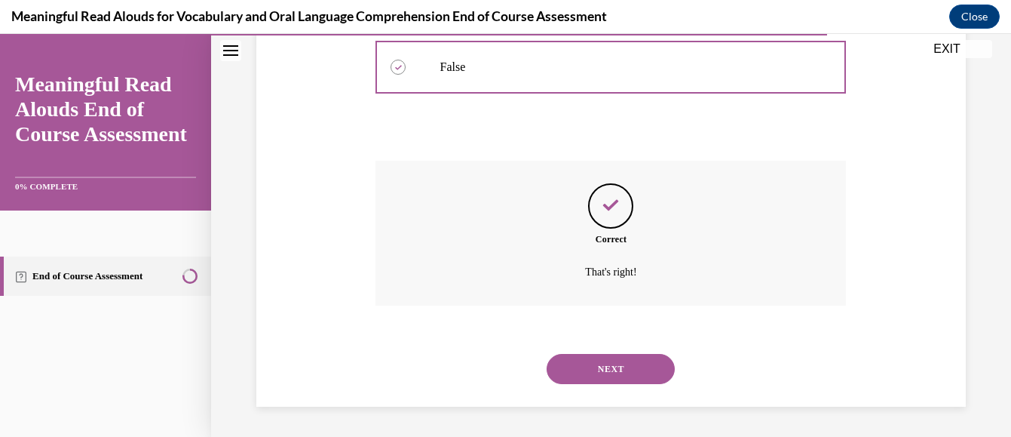
click at [610, 363] on button "NEXT" at bounding box center [611, 369] width 128 height 30
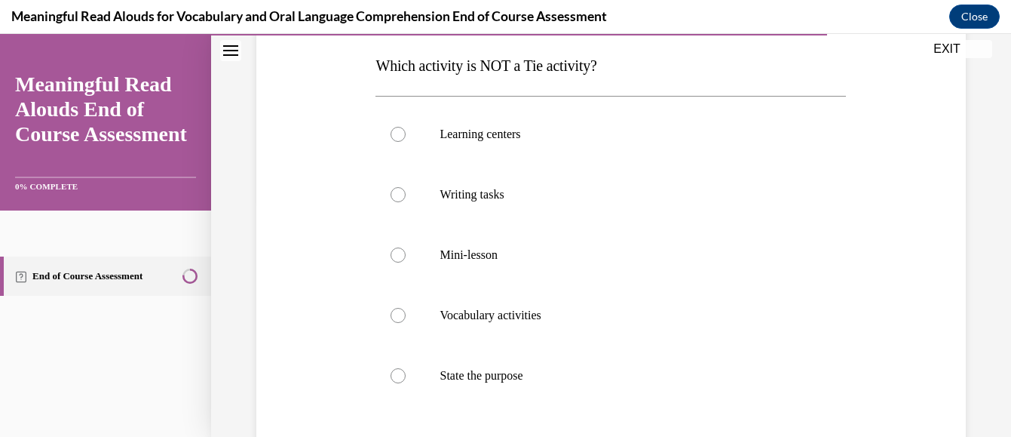
scroll to position [241, 0]
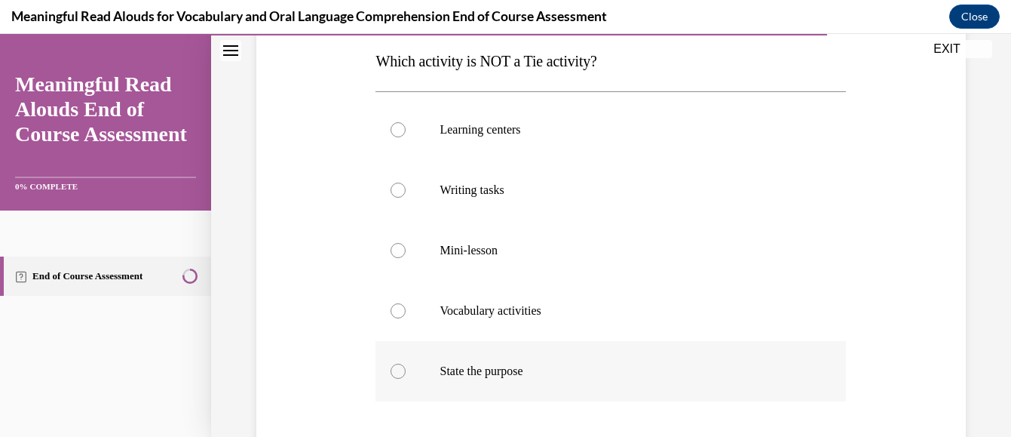
click at [400, 366] on div at bounding box center [398, 370] width 15 height 15
click at [400, 366] on input "State the purpose" at bounding box center [398, 370] width 15 height 15
radio input "true"
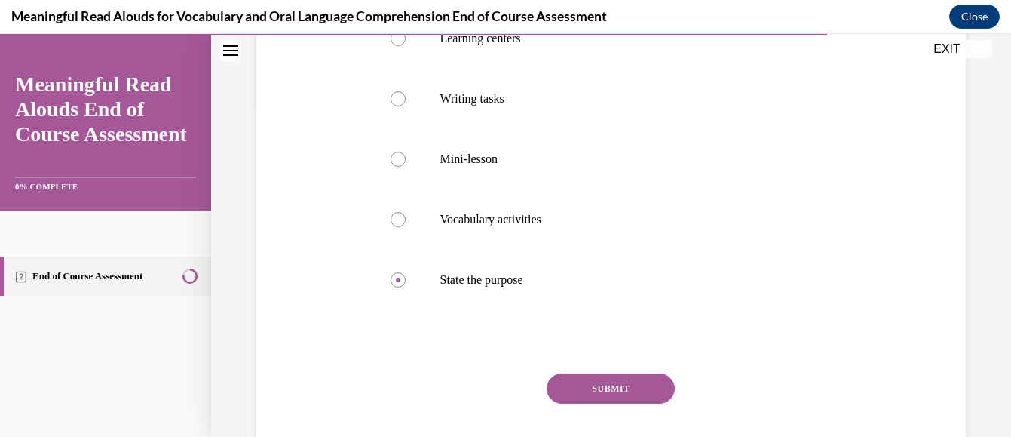
scroll to position [362, 0]
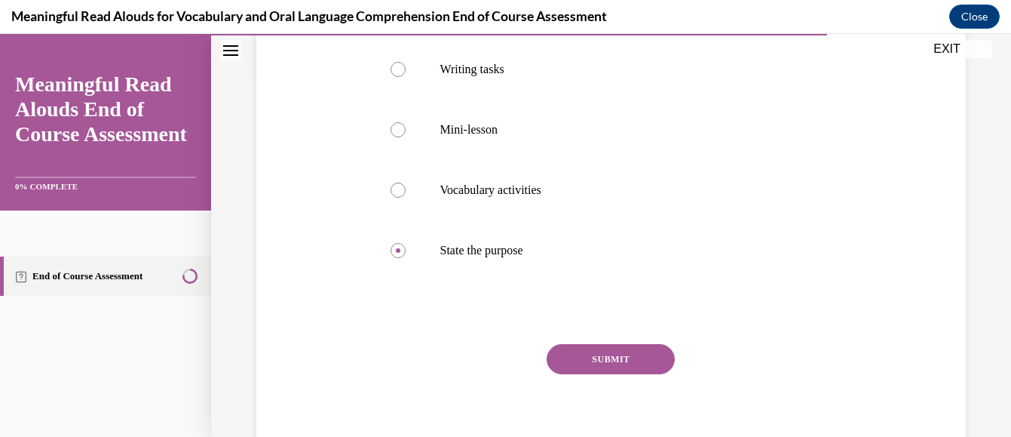
click at [603, 357] on button "SUBMIT" at bounding box center [611, 359] width 128 height 30
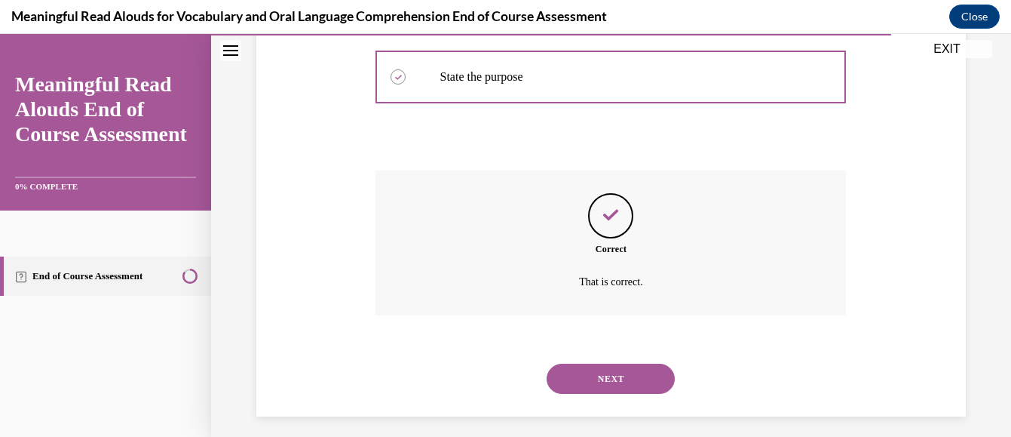
scroll to position [545, 0]
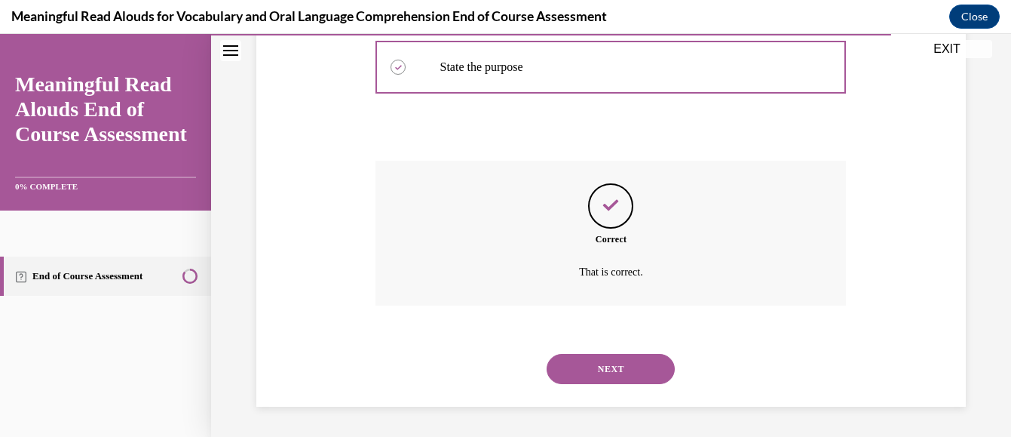
click at [603, 370] on button "NEXT" at bounding box center [611, 369] width 128 height 30
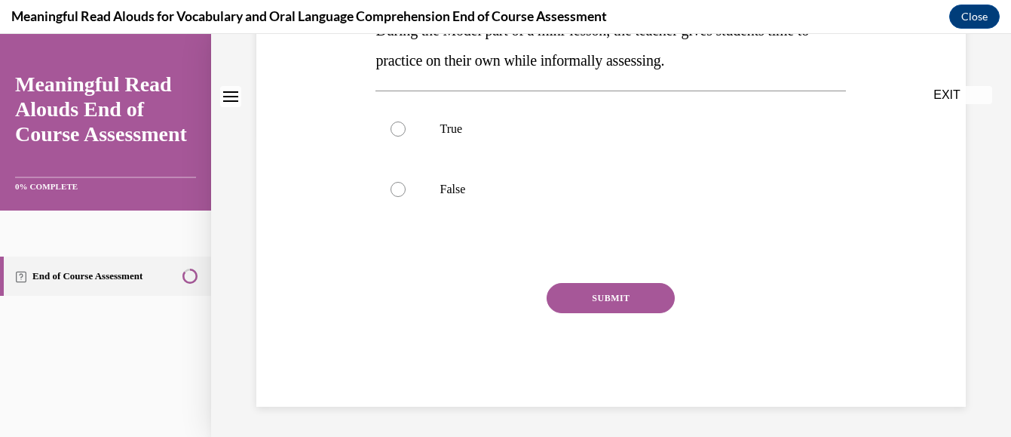
scroll to position [0, 0]
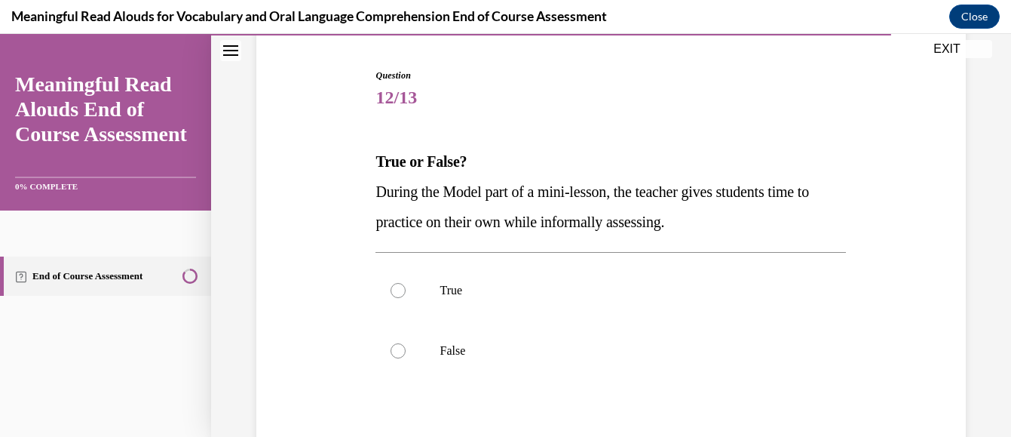
scroll to position [151, 0]
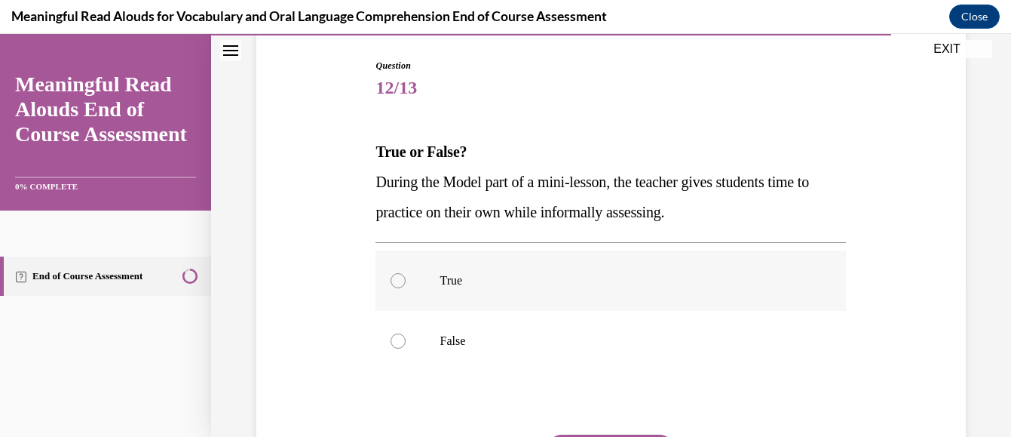
click at [395, 280] on div at bounding box center [398, 280] width 15 height 15
click at [395, 280] on input "True" at bounding box center [398, 280] width 15 height 15
radio input "true"
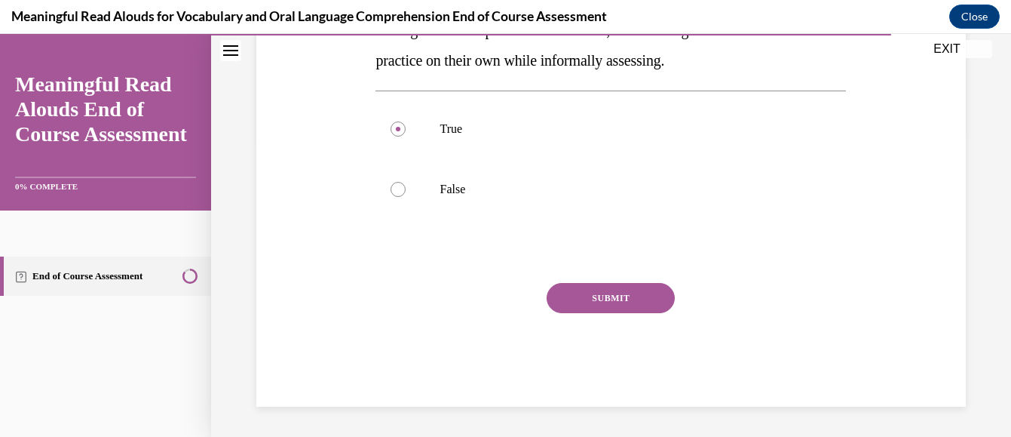
click at [623, 292] on button "SUBMIT" at bounding box center [611, 298] width 128 height 30
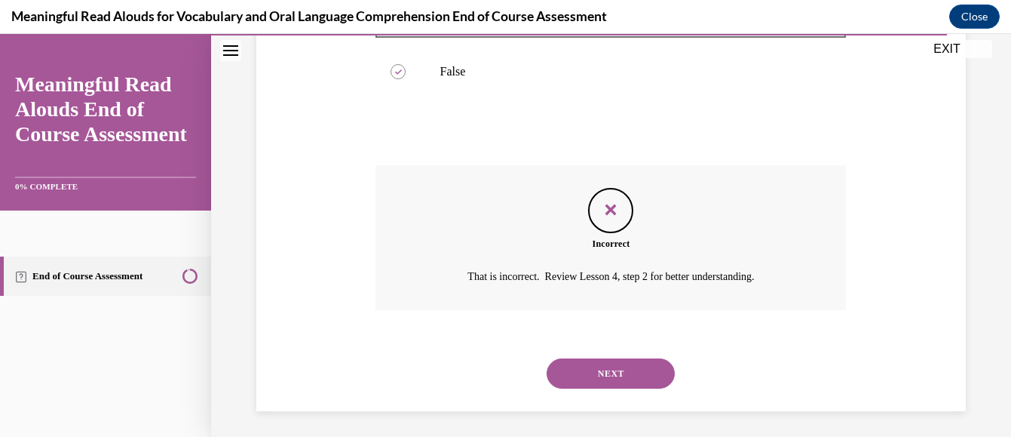
scroll to position [425, 0]
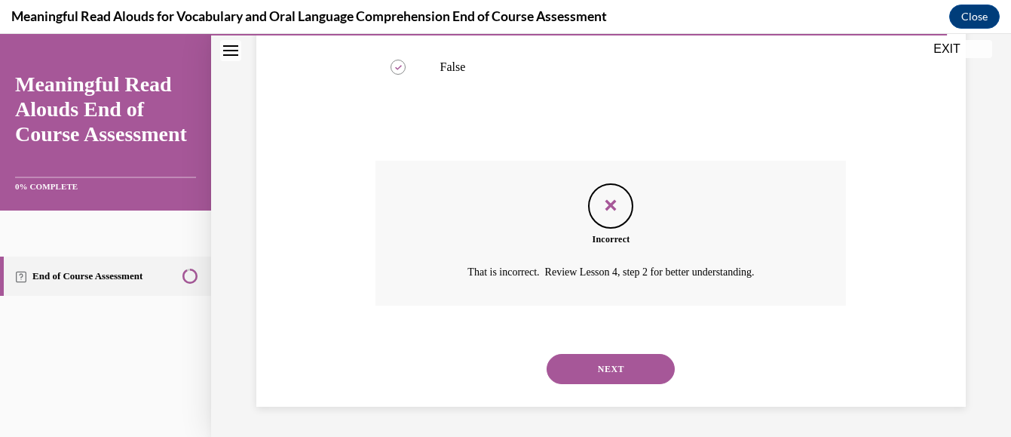
click at [612, 369] on button "NEXT" at bounding box center [611, 369] width 128 height 30
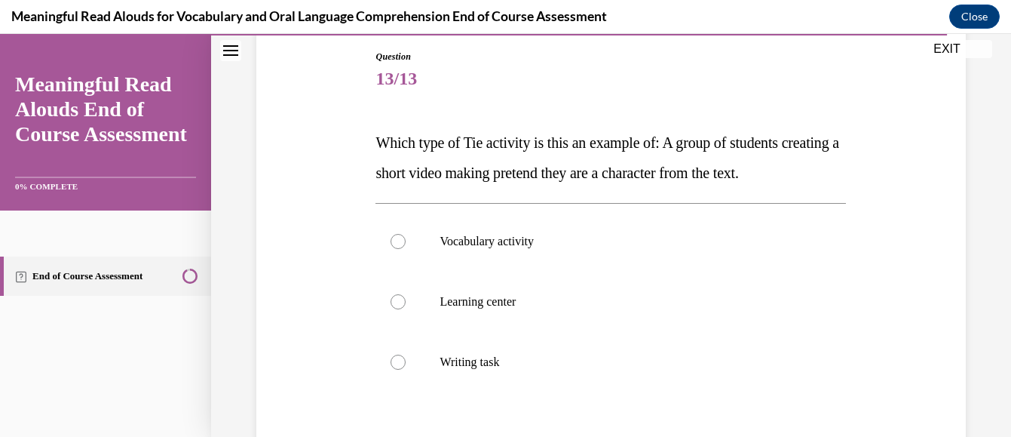
scroll to position [181, 0]
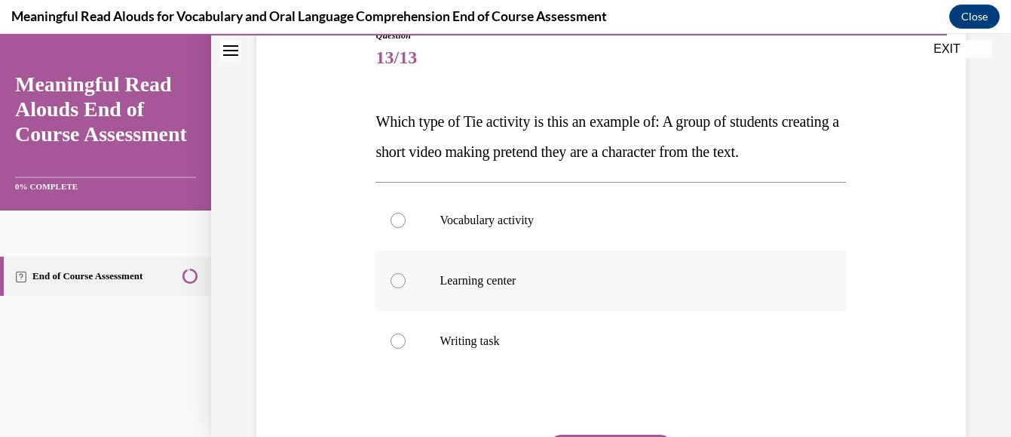
click at [397, 288] on div at bounding box center [398, 280] width 15 height 15
click at [397, 288] on input "Learning center" at bounding box center [398, 280] width 15 height 15
radio input "true"
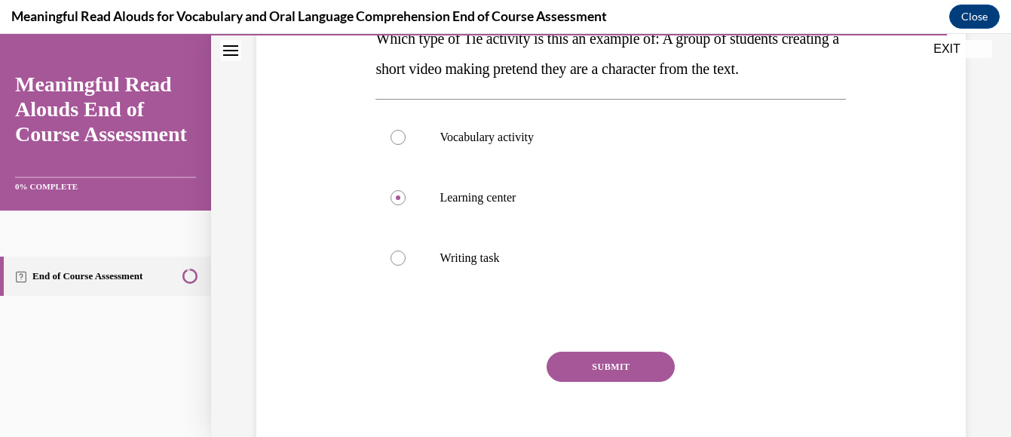
scroll to position [302, 0]
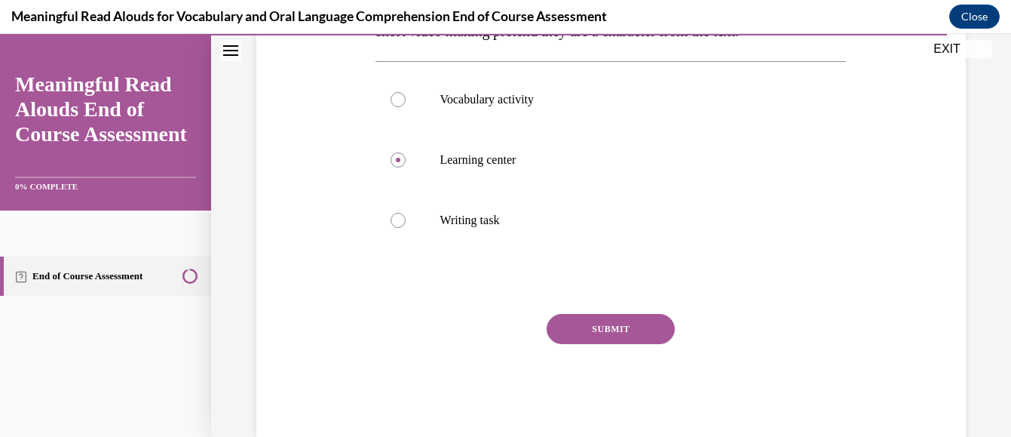
click at [594, 344] on button "SUBMIT" at bounding box center [611, 329] width 128 height 30
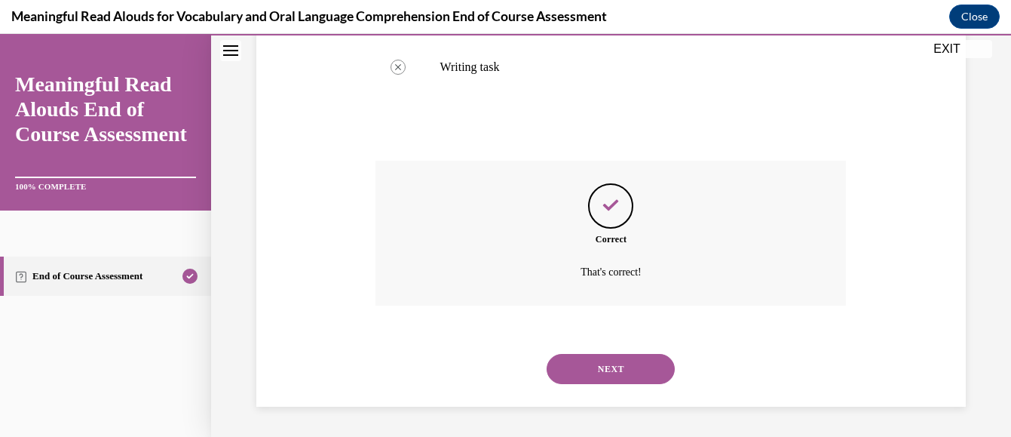
scroll to position [485, 0]
click at [611, 361] on button "NEXT" at bounding box center [611, 369] width 128 height 30
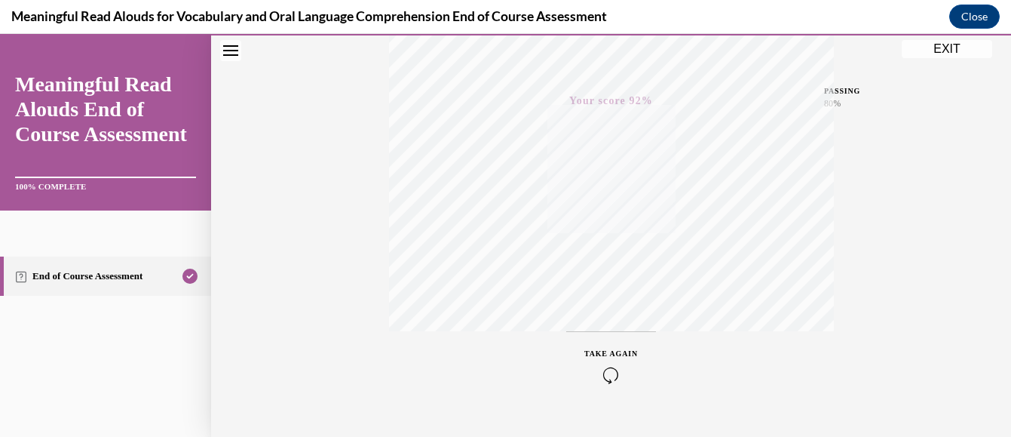
scroll to position [370, 0]
click at [943, 50] on button "EXIT" at bounding box center [947, 49] width 90 height 18
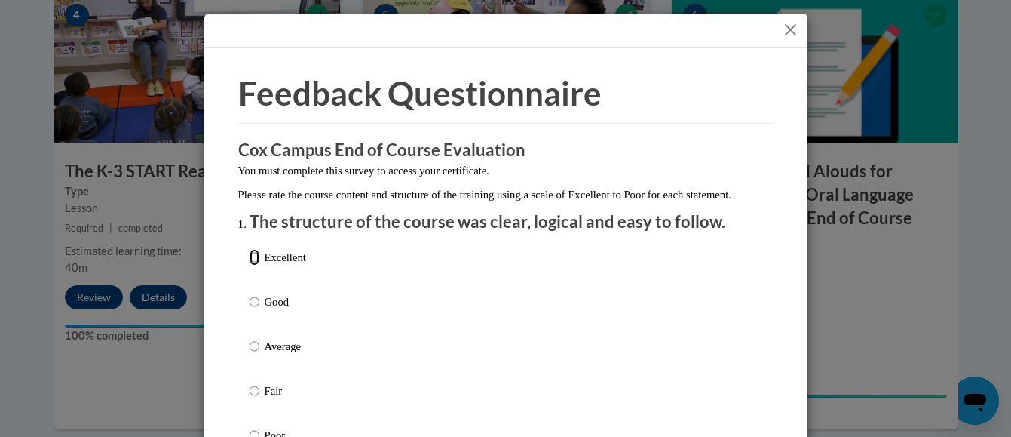
click at [250, 265] on input "Excellent" at bounding box center [255, 257] width 10 height 17
radio input "true"
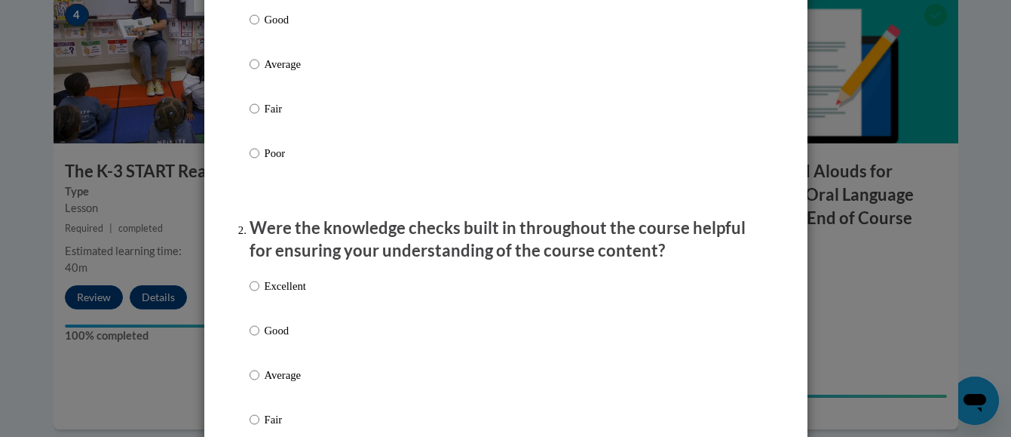
scroll to position [302, 0]
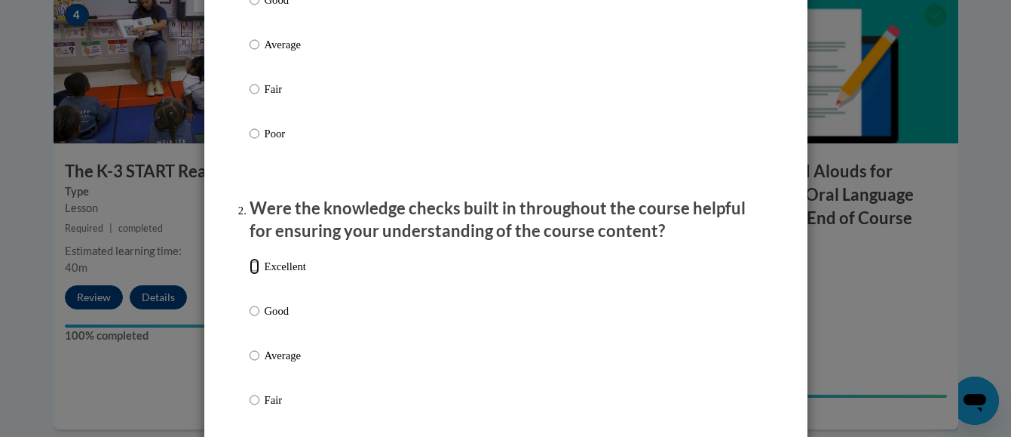
click at [250, 275] on input "Excellent" at bounding box center [255, 266] width 10 height 17
radio input "true"
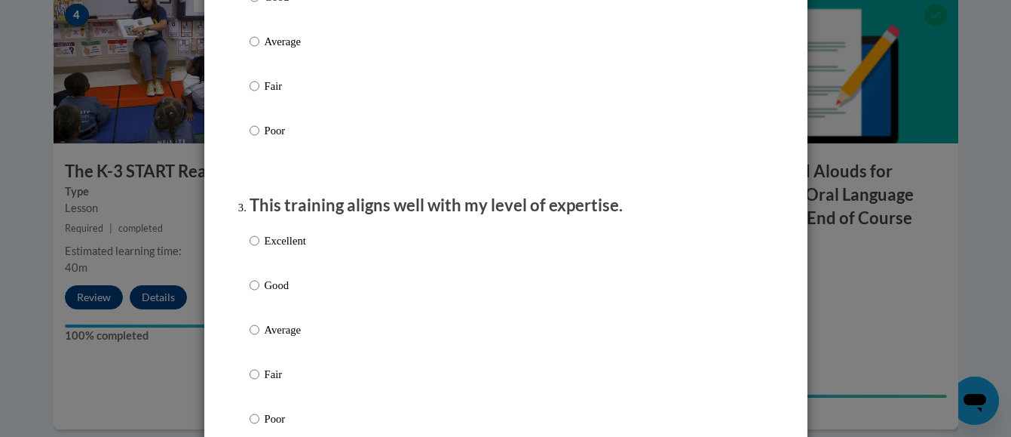
scroll to position [633, 0]
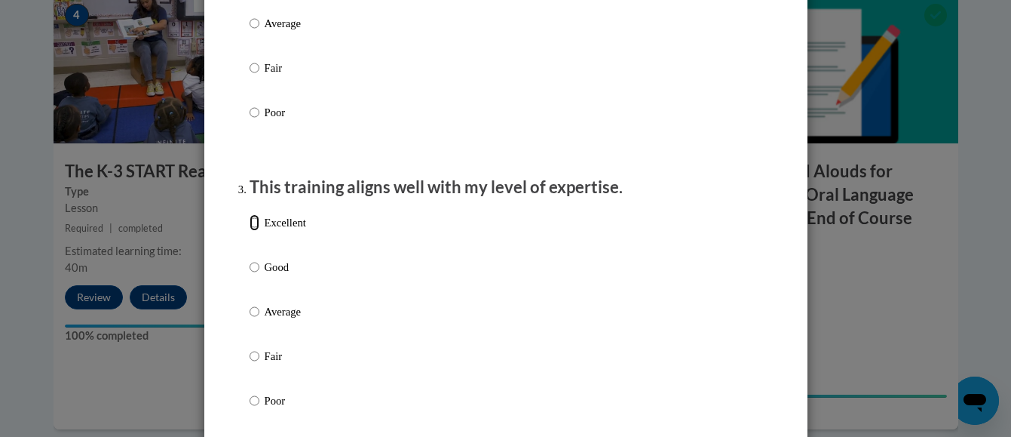
click at [250, 231] on input "Excellent" at bounding box center [255, 222] width 10 height 17
radio input "true"
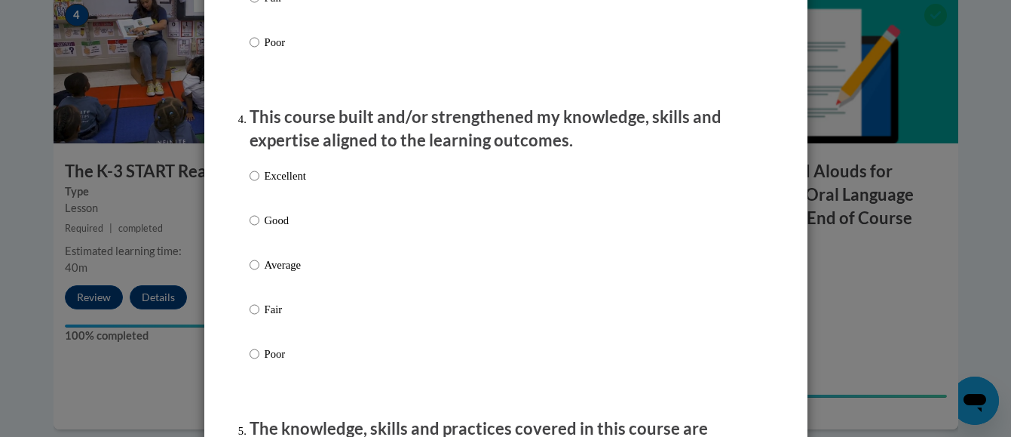
scroll to position [995, 0]
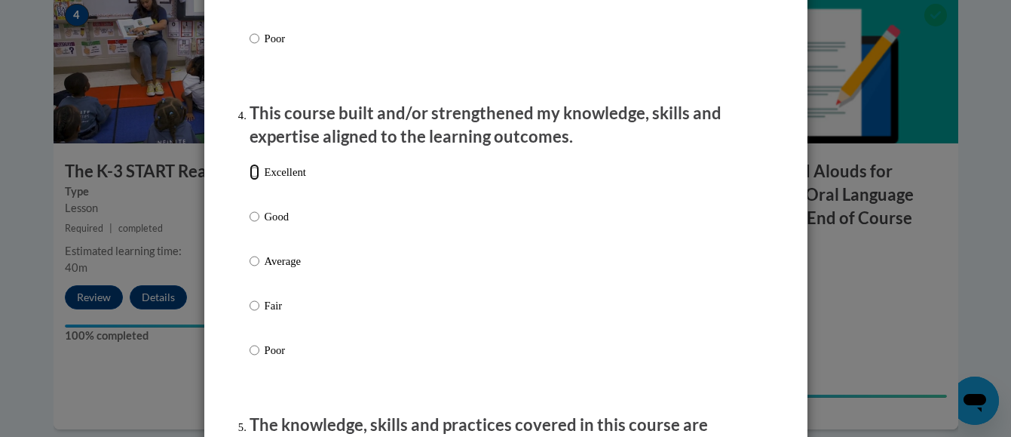
click at [250, 180] on input "Excellent" at bounding box center [255, 172] width 10 height 17
radio input "true"
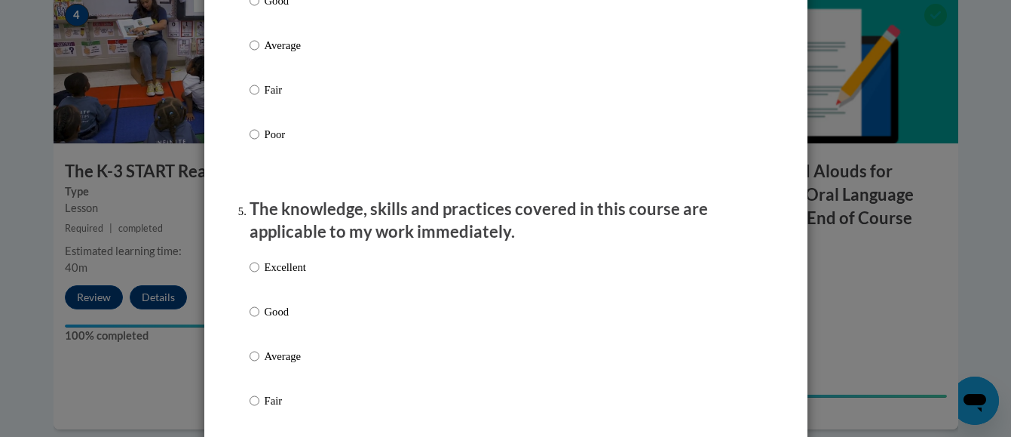
scroll to position [1237, 0]
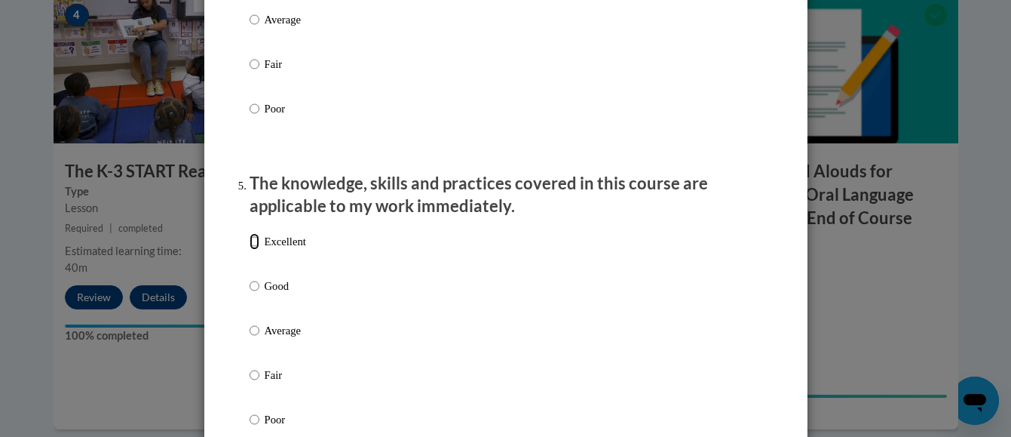
click at [250, 250] on input "Excellent" at bounding box center [255, 241] width 10 height 17
radio input "true"
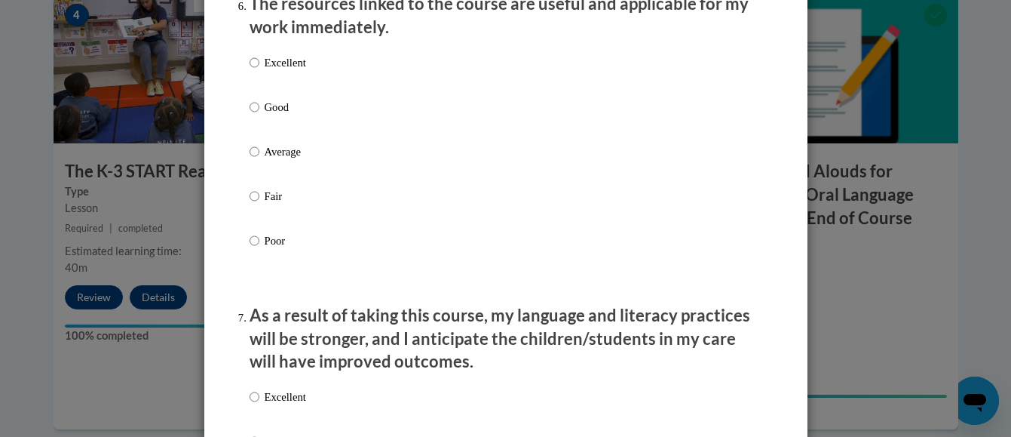
scroll to position [1750, 0]
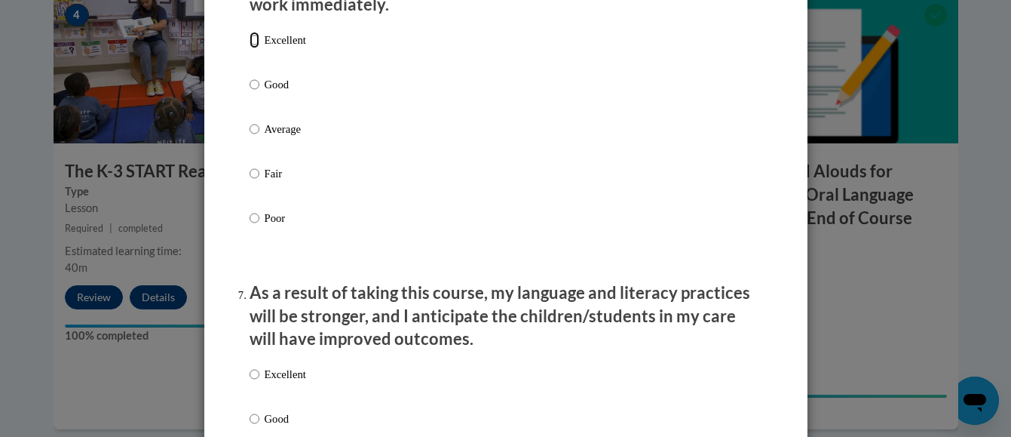
click at [250, 48] on input "Excellent" at bounding box center [255, 40] width 10 height 17
radio input "true"
click at [250, 382] on input "Excellent" at bounding box center [255, 374] width 10 height 17
radio input "true"
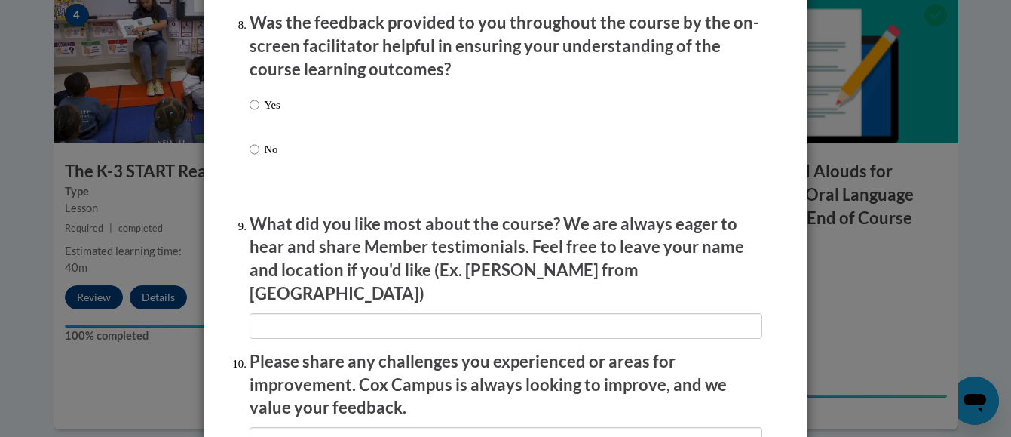
scroll to position [2383, 0]
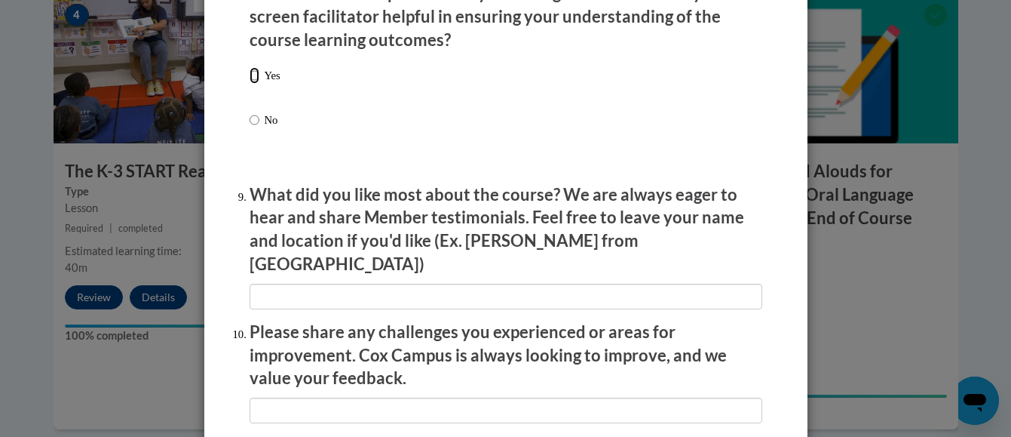
click at [250, 84] on input "Yes" at bounding box center [255, 75] width 10 height 17
radio input "true"
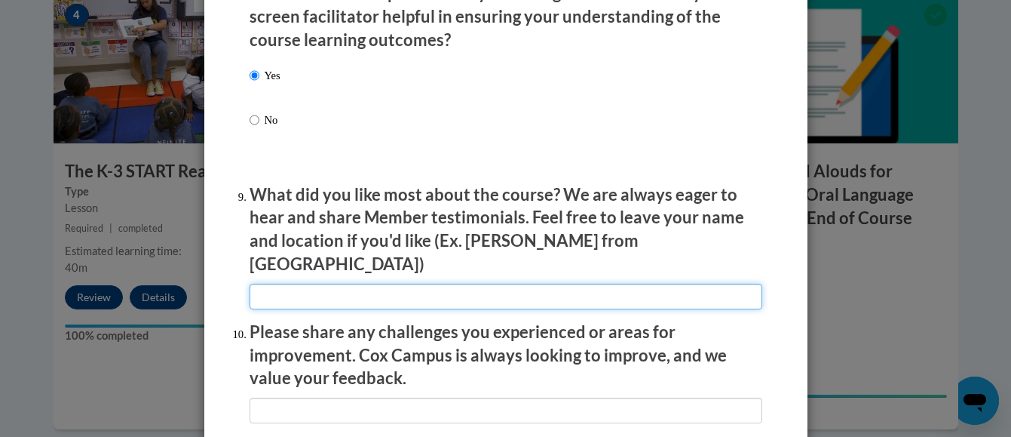
click at [260, 284] on input "textbox" at bounding box center [506, 297] width 513 height 26
type input "K_3stat reading"
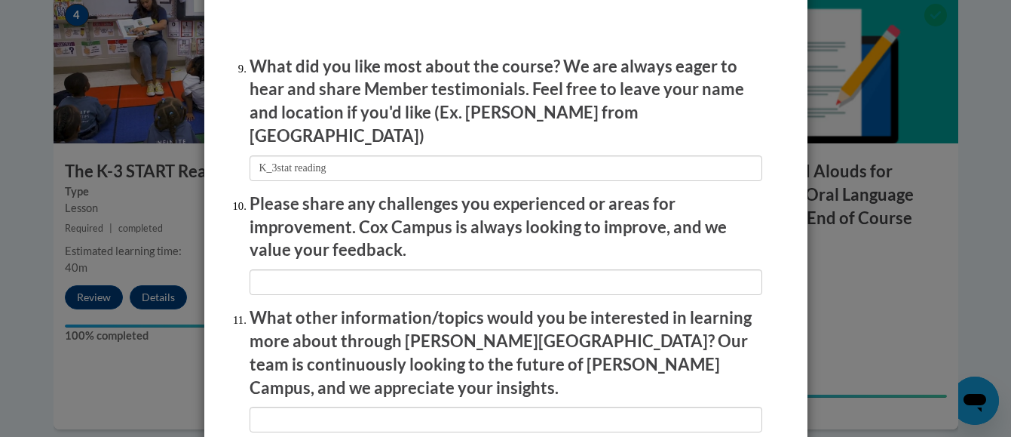
scroll to position [2534, 0]
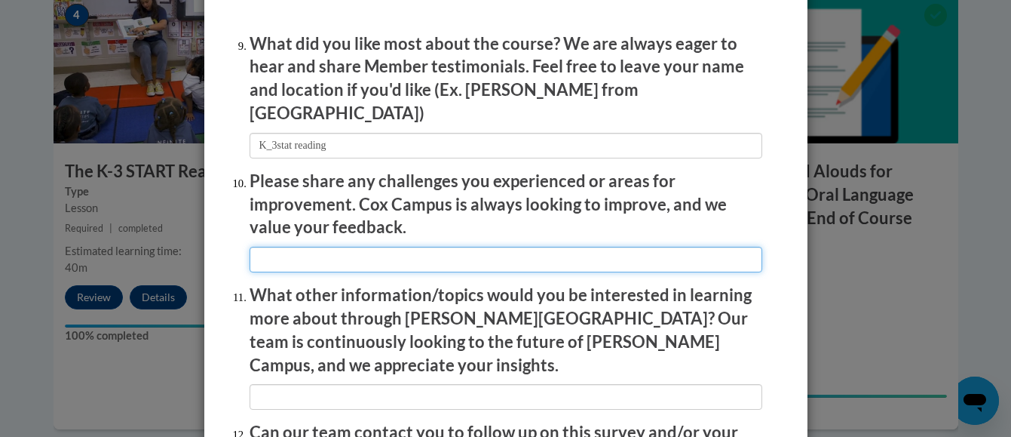
click at [251, 247] on input "textbox" at bounding box center [506, 260] width 513 height 26
type input "f"
click at [250, 247] on input "textbox" at bounding box center [506, 260] width 513 height 26
type input "The new Improvements are Grand"
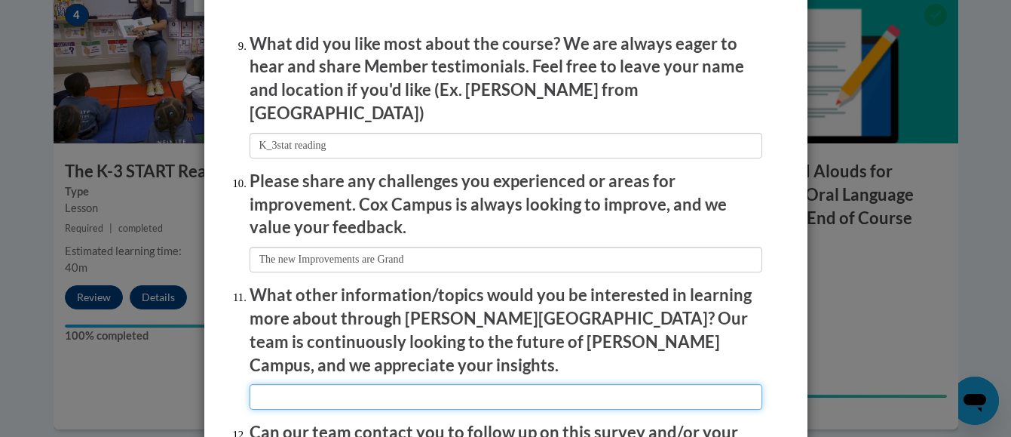
click at [270, 384] on input "textbox" at bounding box center [506, 397] width 513 height 26
type input "spelling"
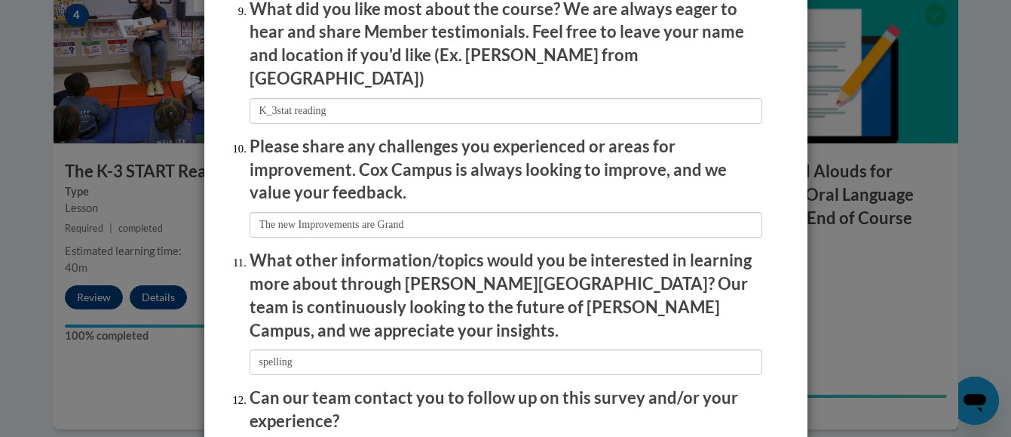
scroll to position [2624, 0]
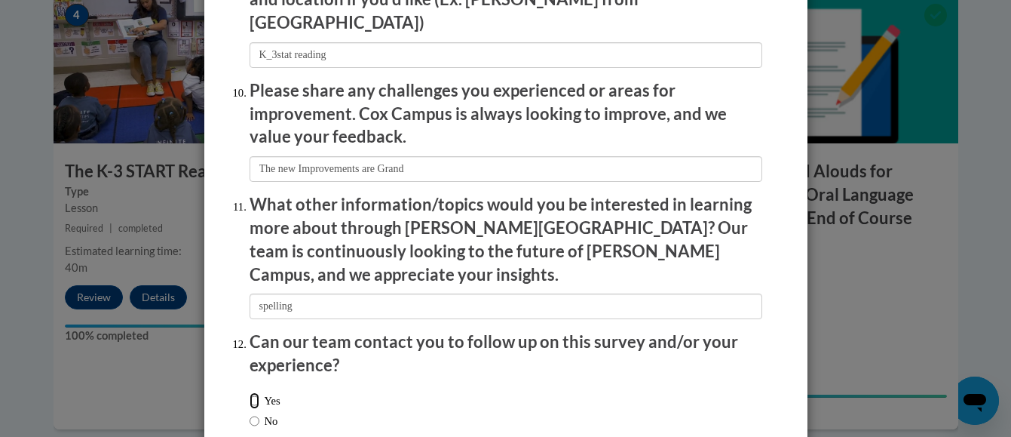
click at [250, 392] on input "Yes" at bounding box center [255, 400] width 10 height 17
radio input "true"
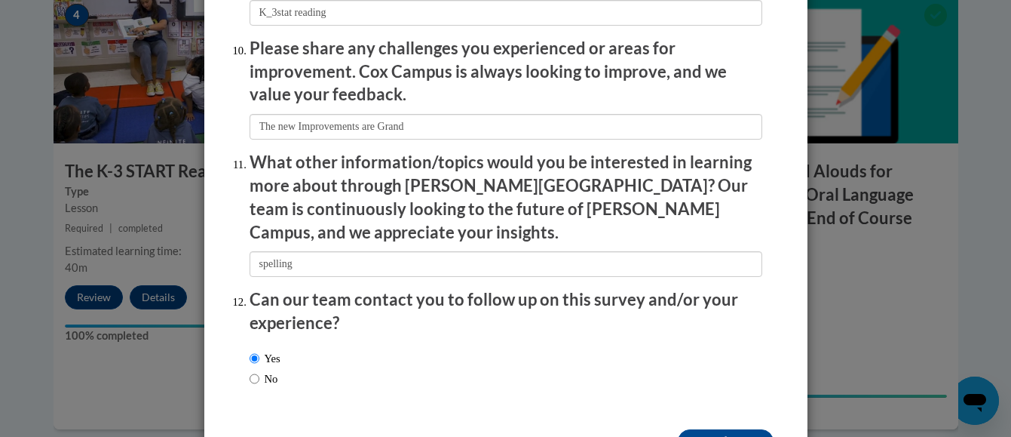
scroll to position [2685, 0]
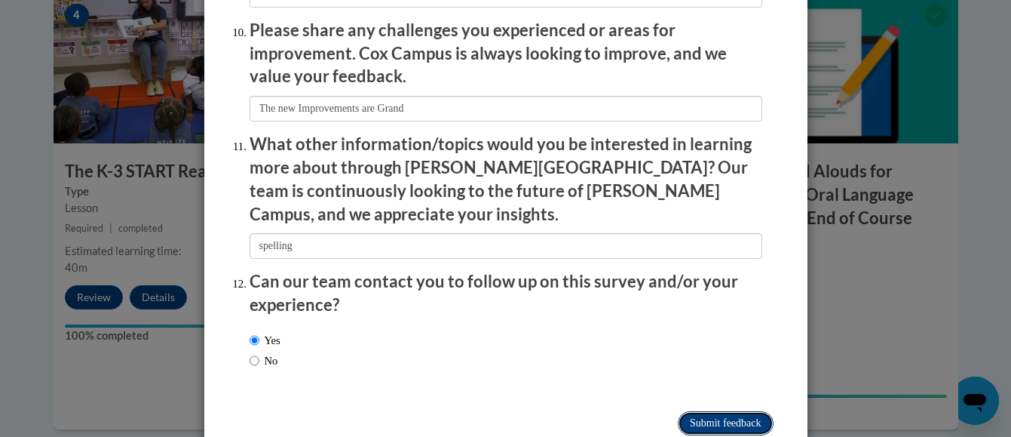
click at [711, 411] on input "Submit feedback" at bounding box center [725, 423] width 95 height 24
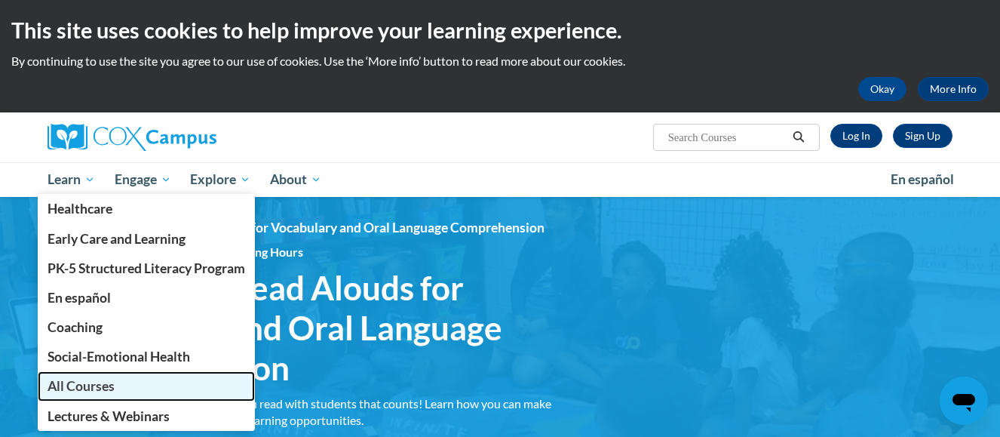
click at [90, 384] on span "All Courses" at bounding box center [81, 386] width 67 height 16
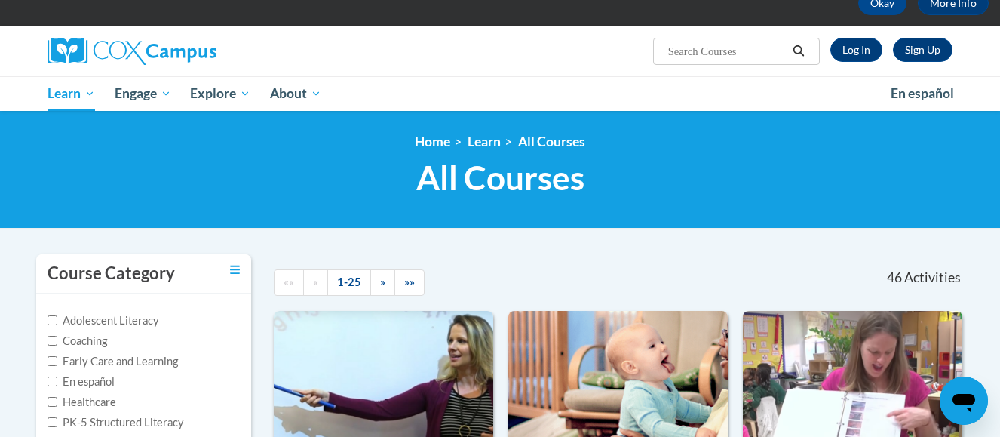
scroll to position [60, 0]
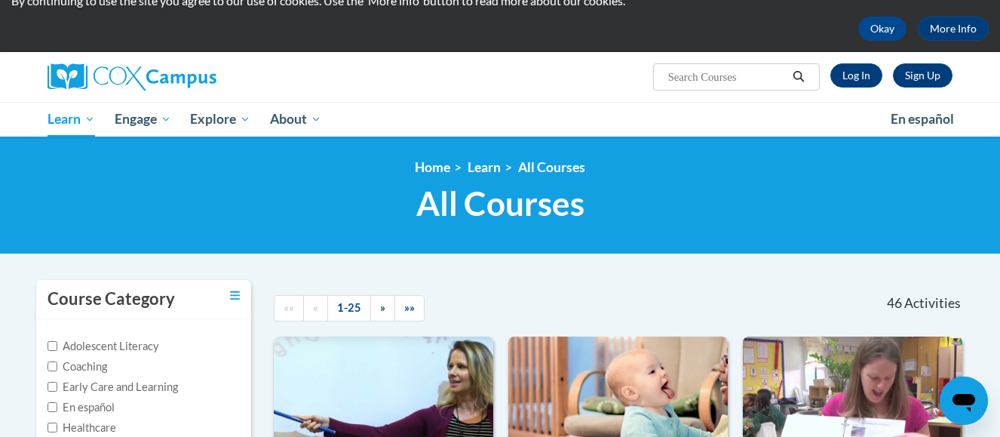
click at [689, 74] on input "Search..." at bounding box center [727, 77] width 121 height 18
type input "c"
click at [949, 26] on link "More Info" at bounding box center [953, 29] width 71 height 24
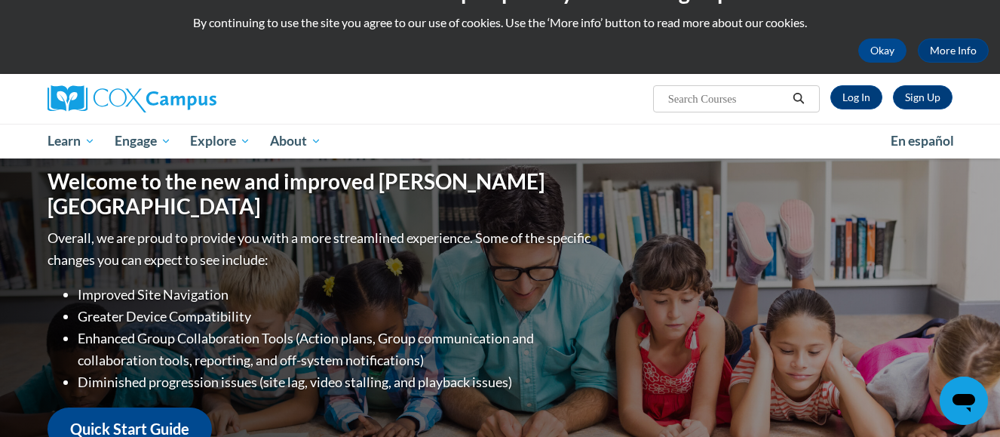
scroll to position [26, 0]
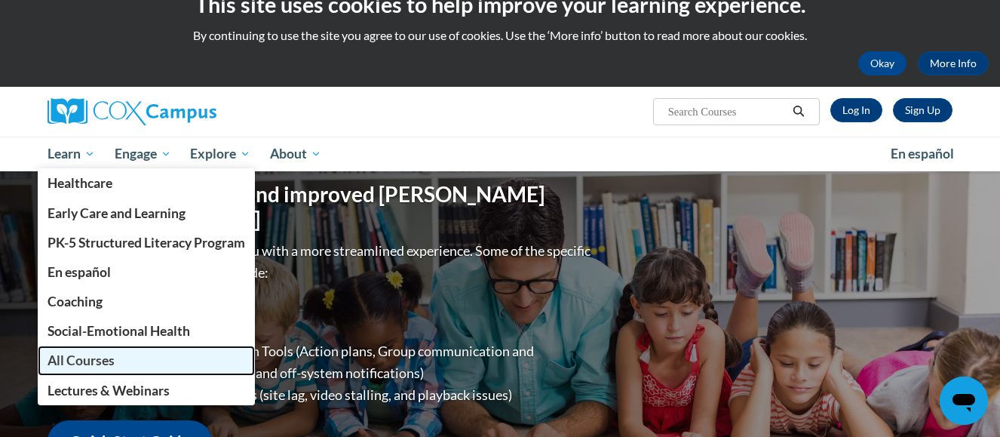
click at [87, 357] on span "All Courses" at bounding box center [81, 360] width 67 height 16
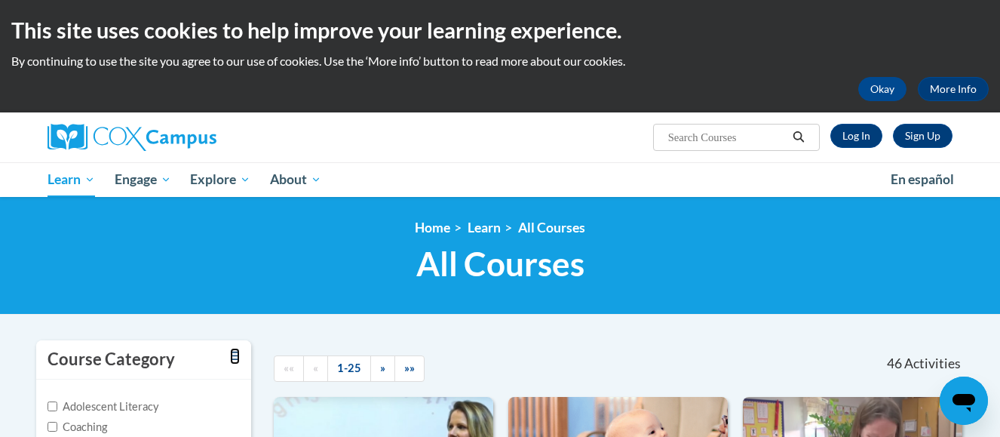
click at [235, 356] on icon "Toggle collapse" at bounding box center [235, 355] width 10 height 8
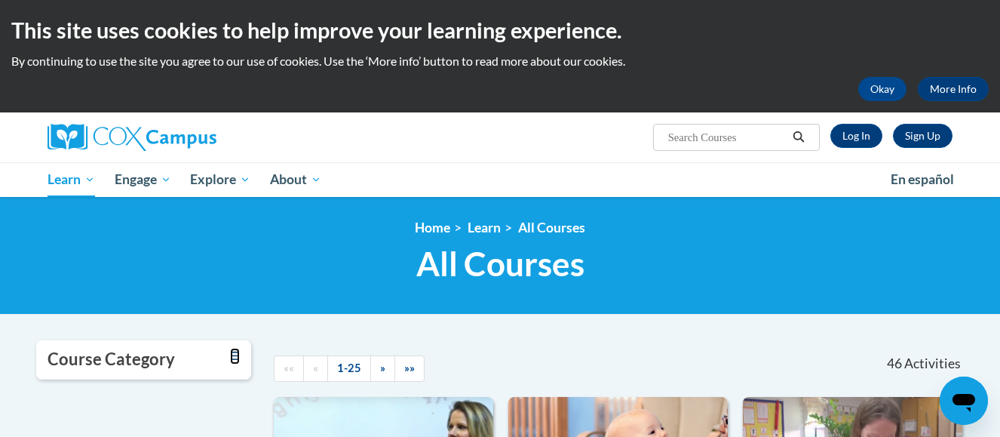
click at [235, 356] on icon "Toggle collapse" at bounding box center [235, 355] width 10 height 8
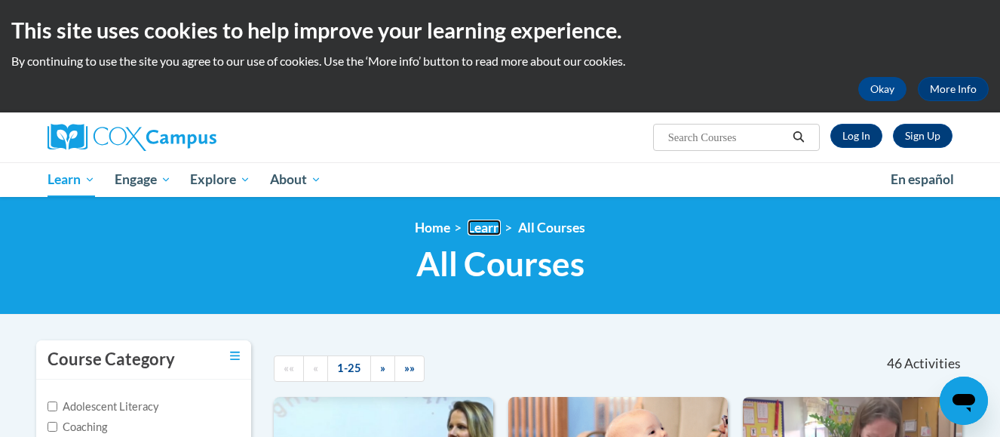
click at [487, 224] on link "Learn" at bounding box center [484, 227] width 33 height 16
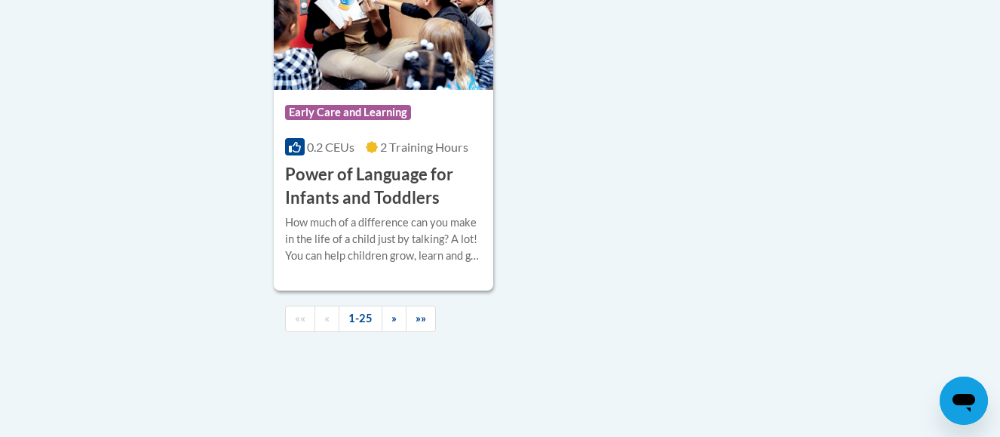
scroll to position [3710, 0]
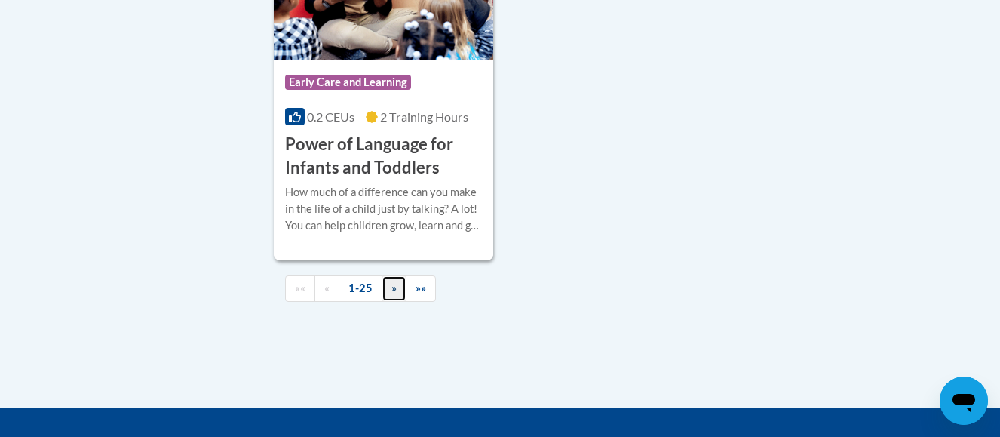
click at [388, 302] on link "»" at bounding box center [394, 288] width 25 height 26
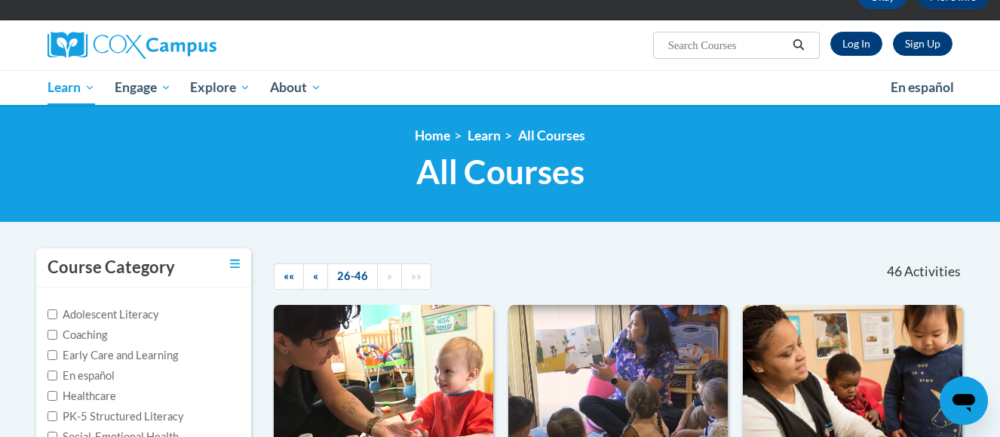
scroll to position [84, 0]
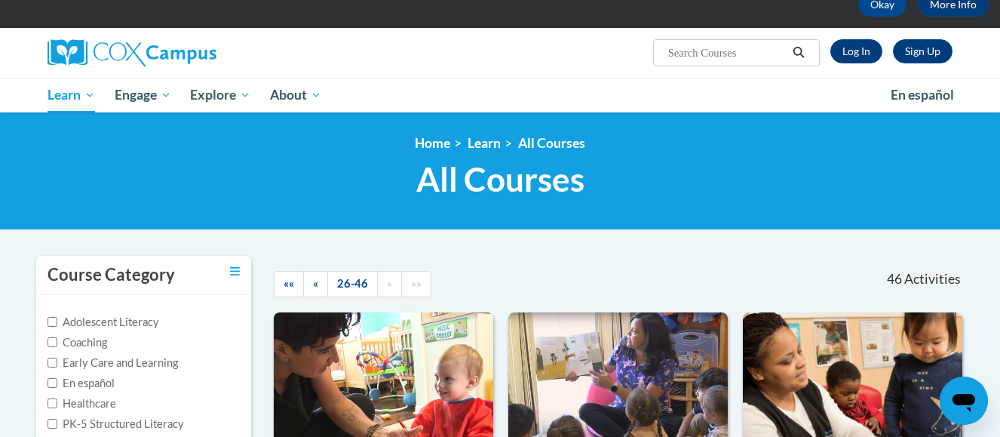
click at [686, 49] on input "Search..." at bounding box center [727, 53] width 121 height 18
type input "transcripts"
click at [658, 49] on span "Search Search... transcripts" at bounding box center [736, 52] width 167 height 27
click at [659, 47] on span "Search Search... transcripts" at bounding box center [736, 52] width 167 height 27
click at [795, 48] on icon "Search" at bounding box center [799, 52] width 14 height 11
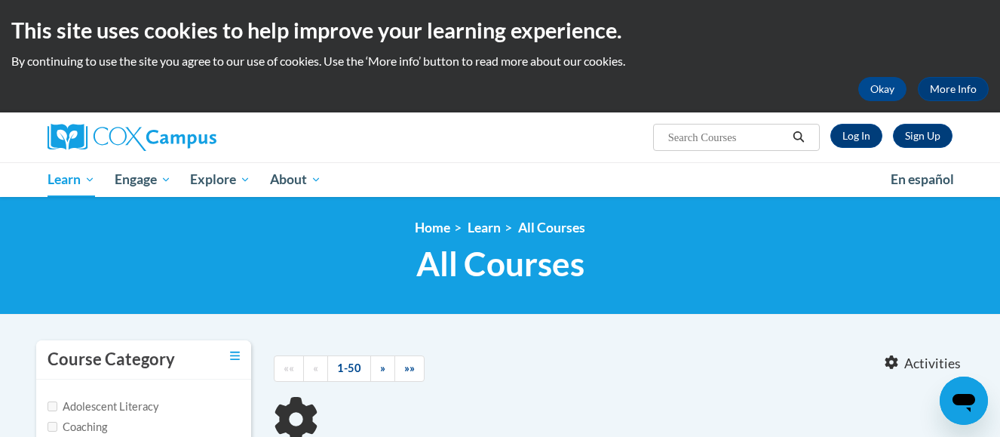
type input "transcripts"
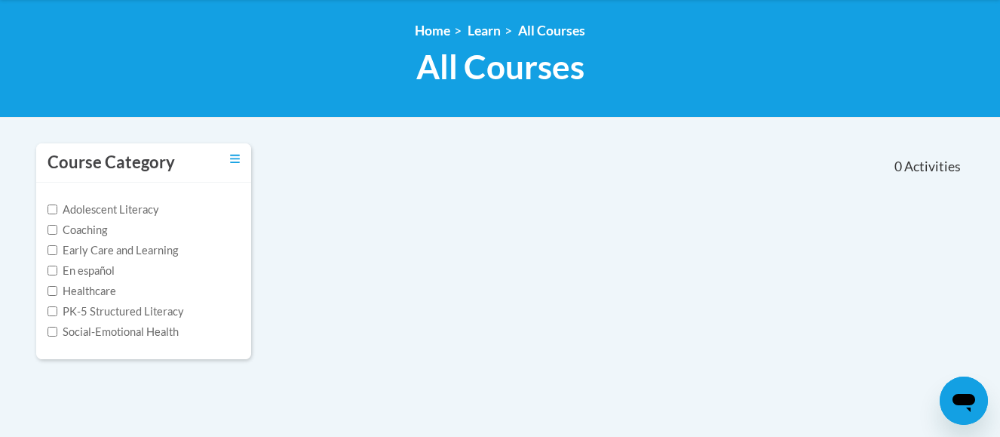
scroll to position [211, 0]
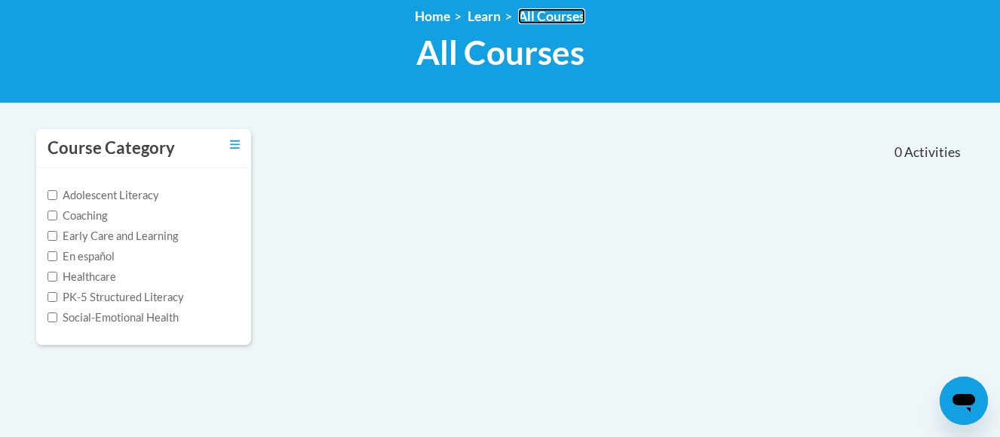
click at [551, 17] on link "All Courses" at bounding box center [551, 16] width 67 height 16
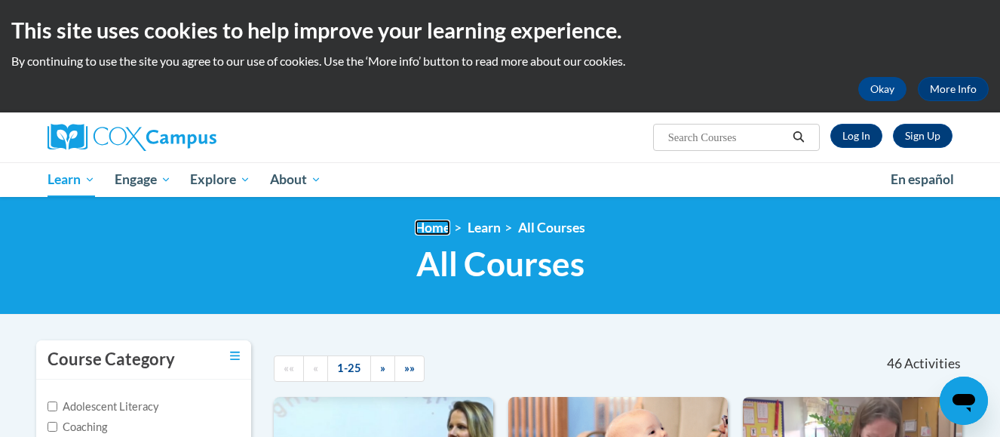
click at [430, 226] on link "Home" at bounding box center [432, 227] width 35 height 16
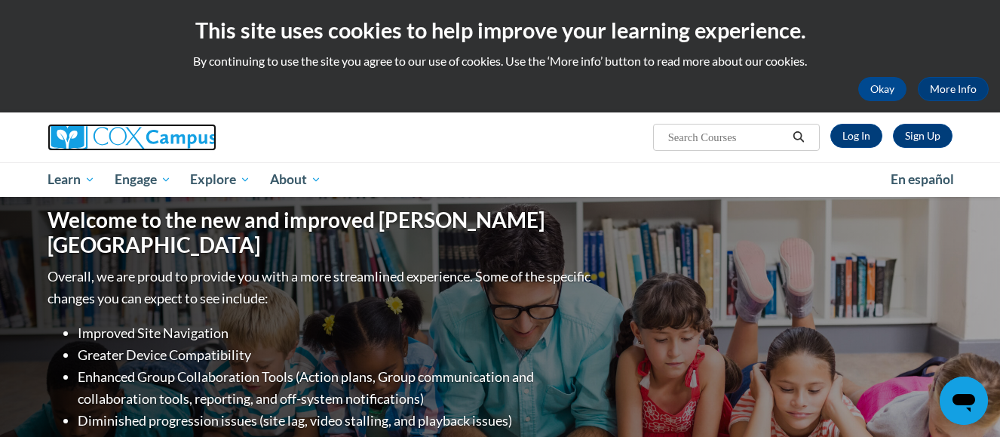
click at [67, 132] on img at bounding box center [132, 137] width 169 height 27
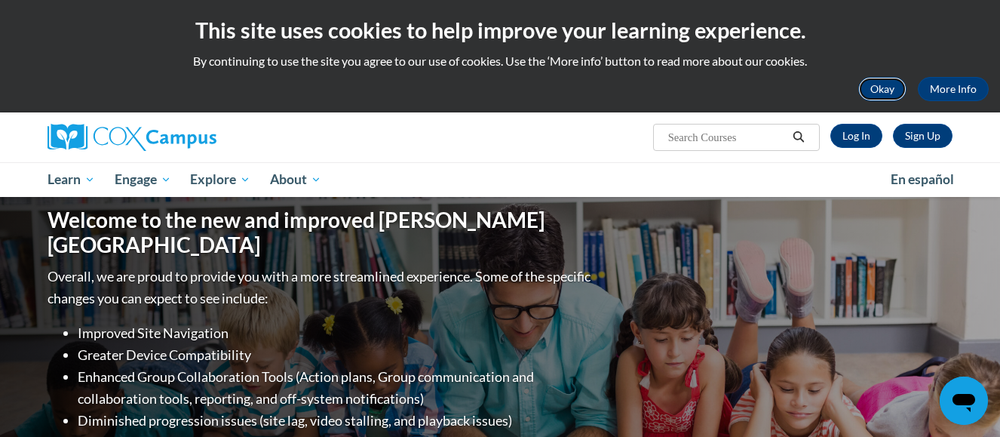
click at [884, 87] on button "Okay" at bounding box center [882, 89] width 48 height 24
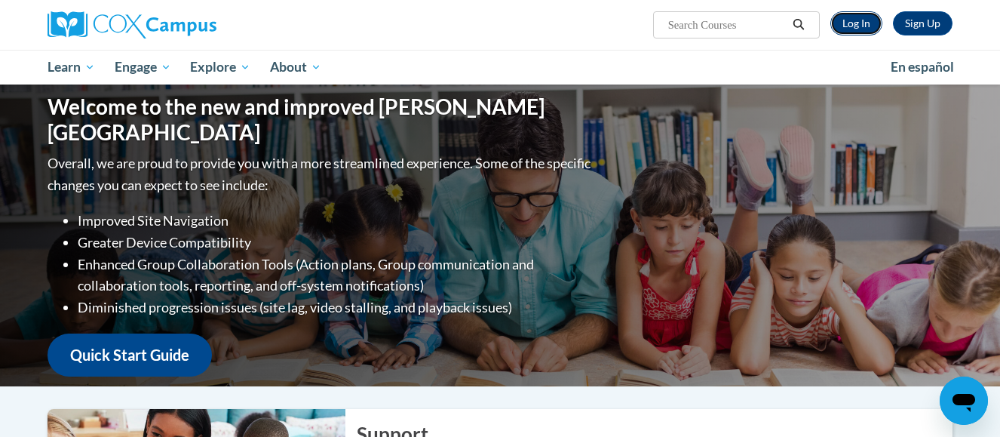
click at [854, 22] on link "Log In" at bounding box center [856, 23] width 52 height 24
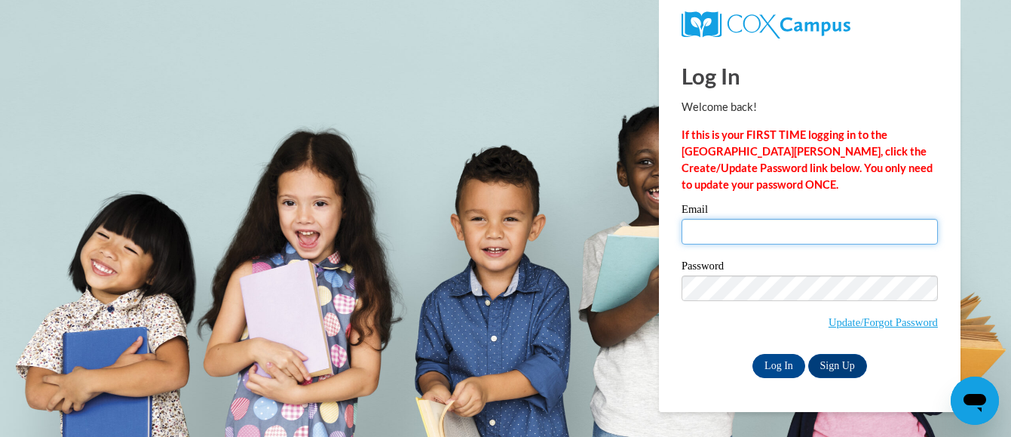
click at [701, 234] on input "Email" at bounding box center [810, 232] width 256 height 26
type input "annierivers2836@gmail.com"
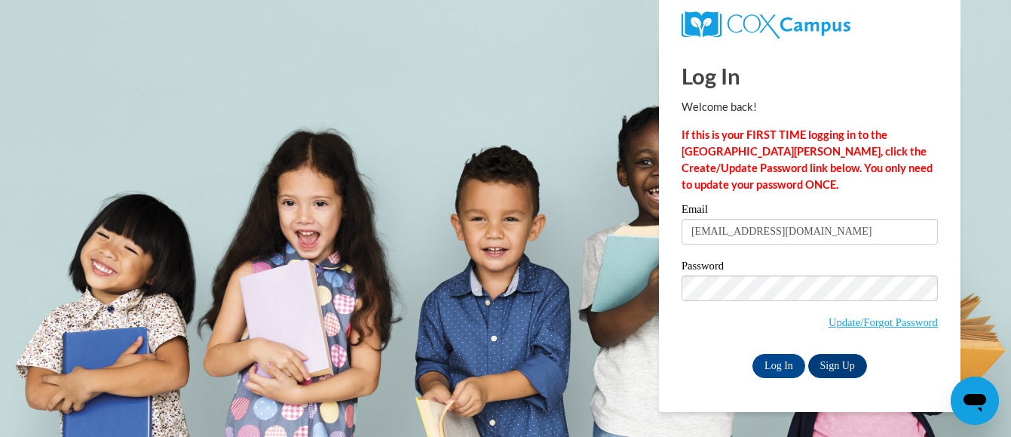
click at [980, 262] on body "Log In Welcome back! If this is your FIRST TIME logging in to the NEW Cox Campu…" at bounding box center [505, 218] width 1011 height 437
click at [781, 363] on input "Log In" at bounding box center [779, 366] width 53 height 24
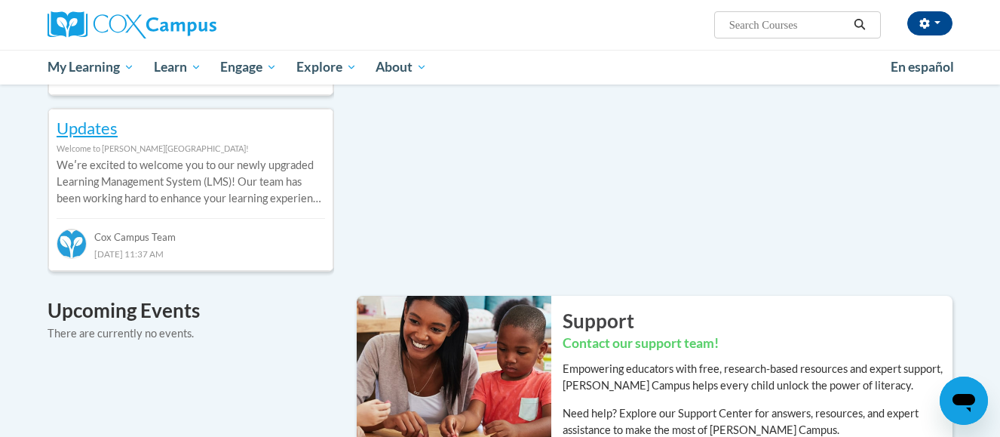
scroll to position [754, 0]
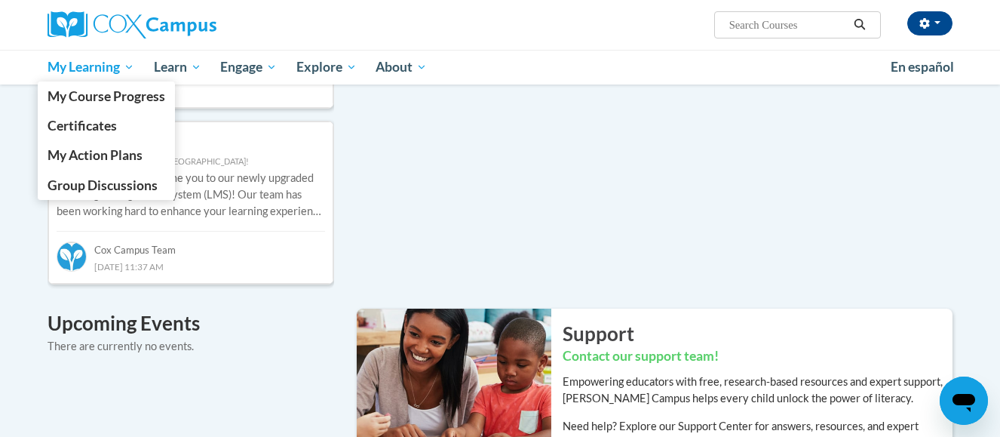
click at [60, 63] on span "My Learning" at bounding box center [91, 67] width 87 height 18
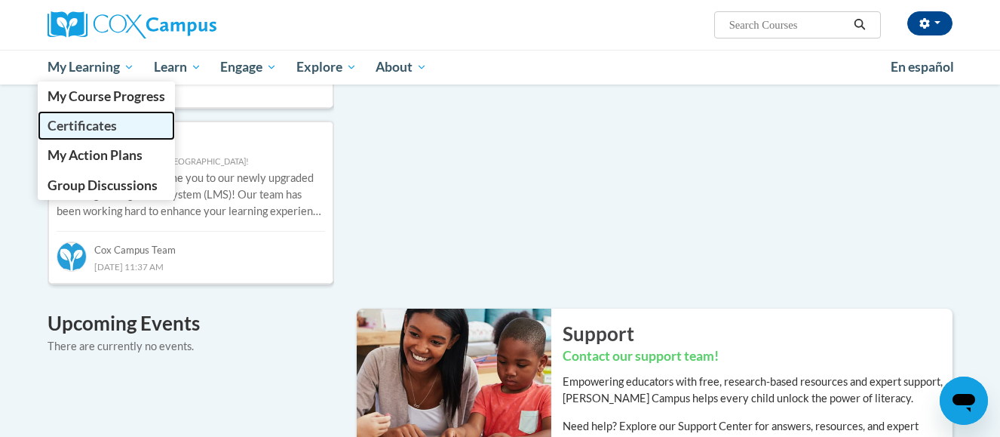
click at [71, 121] on span "Certificates" at bounding box center [82, 126] width 69 height 16
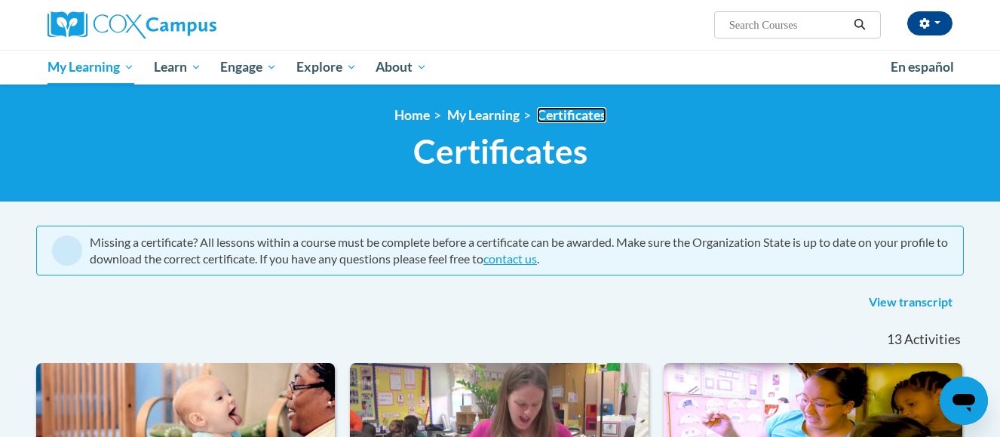
click at [577, 109] on link "Certificates" at bounding box center [571, 115] width 69 height 16
click at [910, 302] on link "View transcript" at bounding box center [910, 302] width 106 height 24
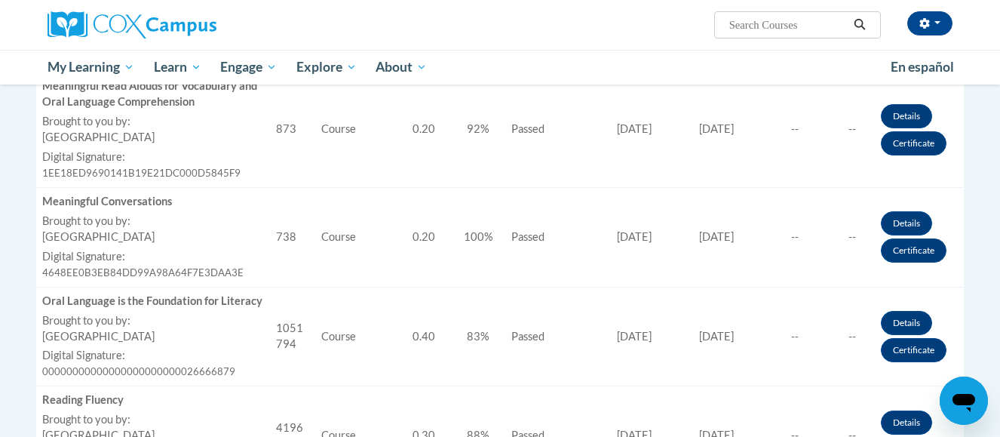
scroll to position [513, 0]
click at [896, 319] on link "Details" at bounding box center [906, 322] width 51 height 24
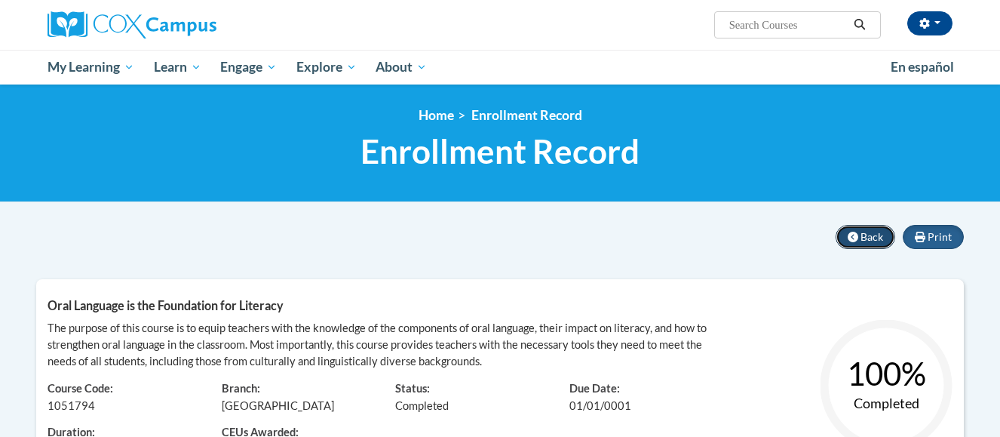
click at [864, 233] on span "Back" at bounding box center [871, 236] width 23 height 13
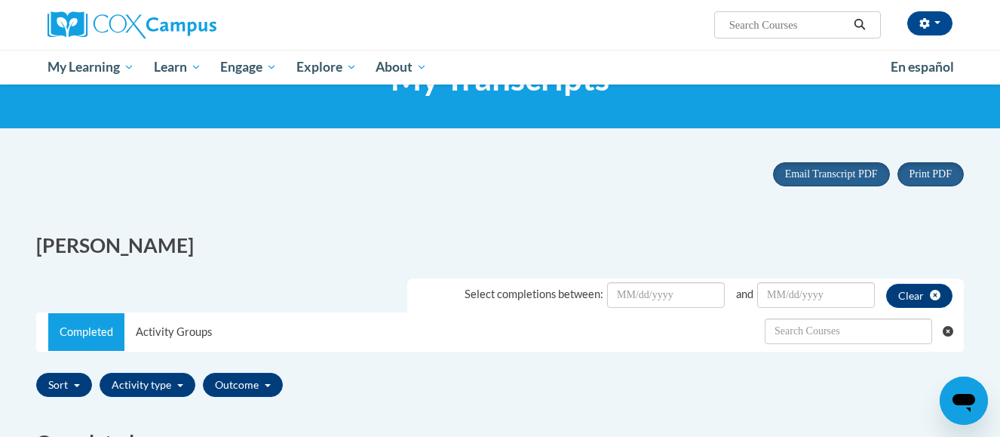
scroll to position [60, 0]
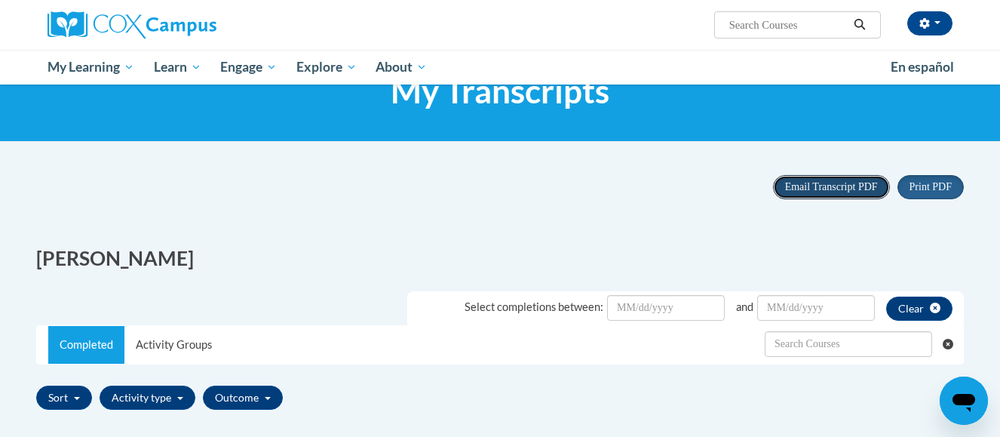
click at [820, 187] on span "Email Transcript PDF" at bounding box center [831, 186] width 93 height 11
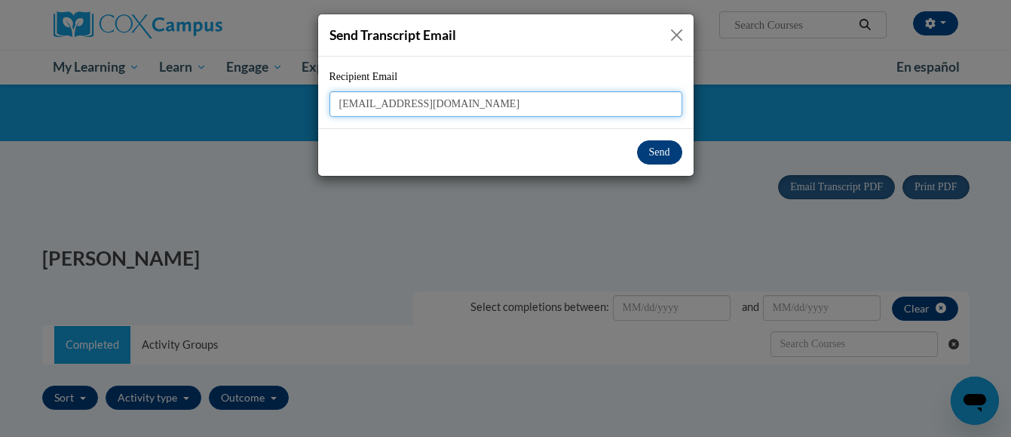
type input "annierivers2836@gmail.com"
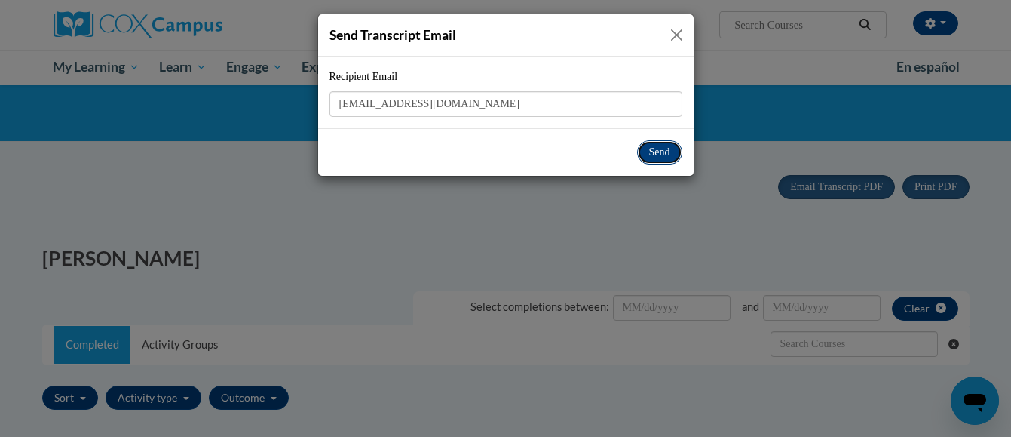
click at [655, 156] on button "Send" at bounding box center [659, 152] width 45 height 24
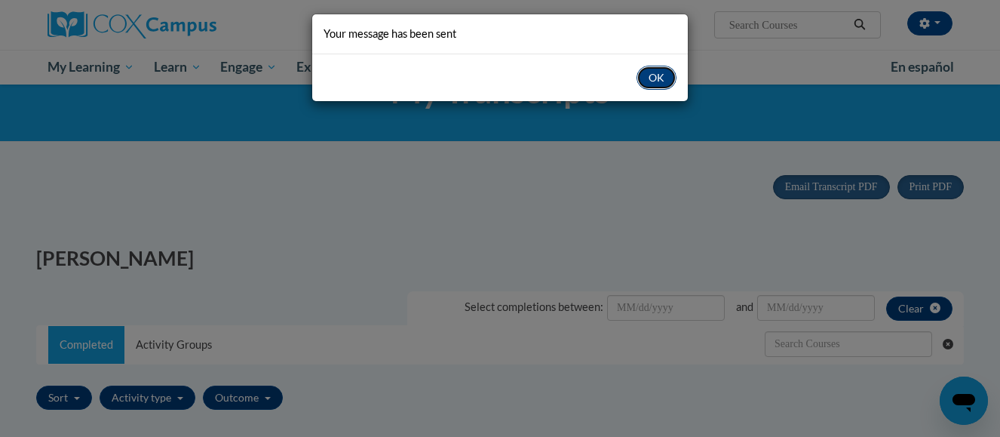
click at [652, 72] on button "OK" at bounding box center [656, 78] width 40 height 24
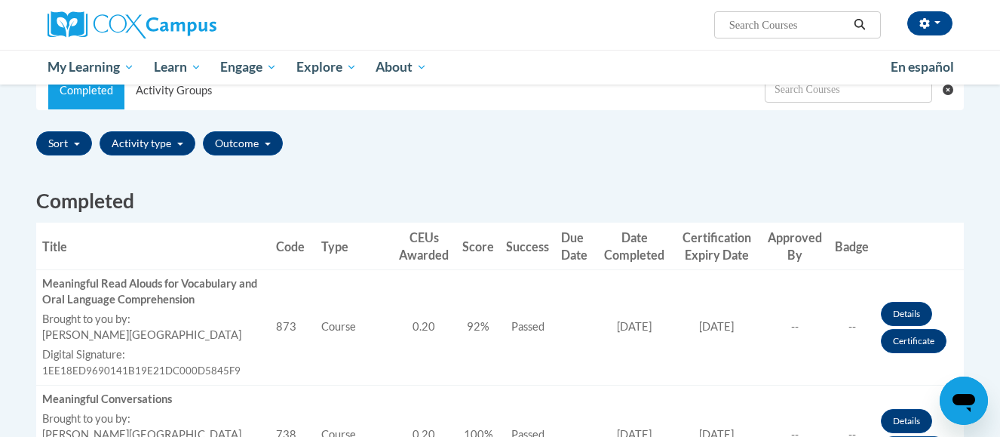
scroll to position [332, 0]
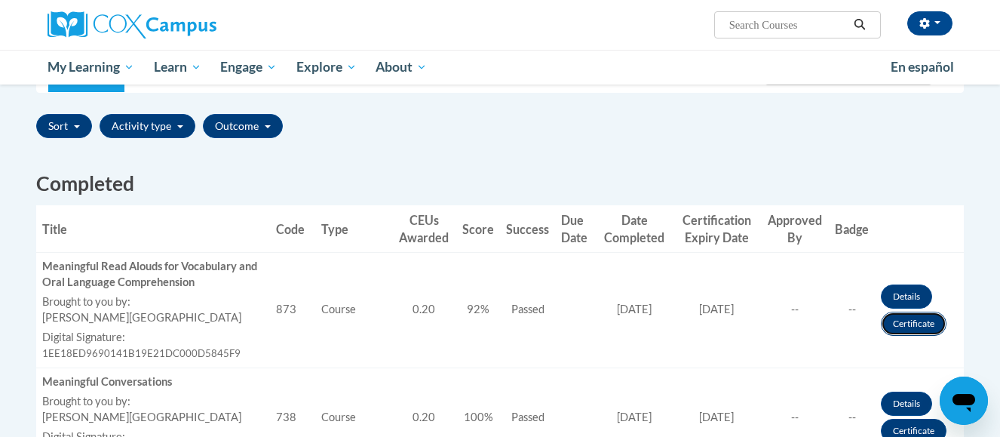
click at [924, 323] on link "Certificate" at bounding box center [914, 323] width 66 height 24
click at [921, 323] on link "Certificate" at bounding box center [914, 323] width 66 height 24
click at [905, 324] on link "Certificate" at bounding box center [914, 323] width 66 height 24
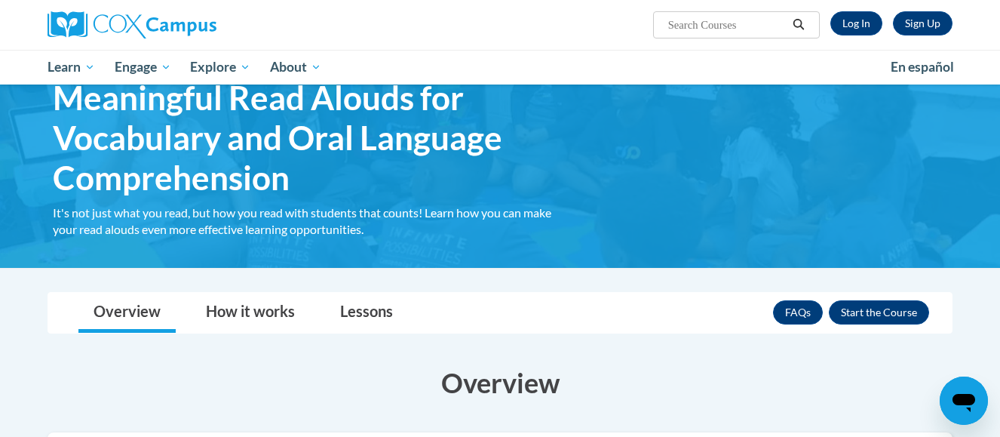
scroll to position [90, 0]
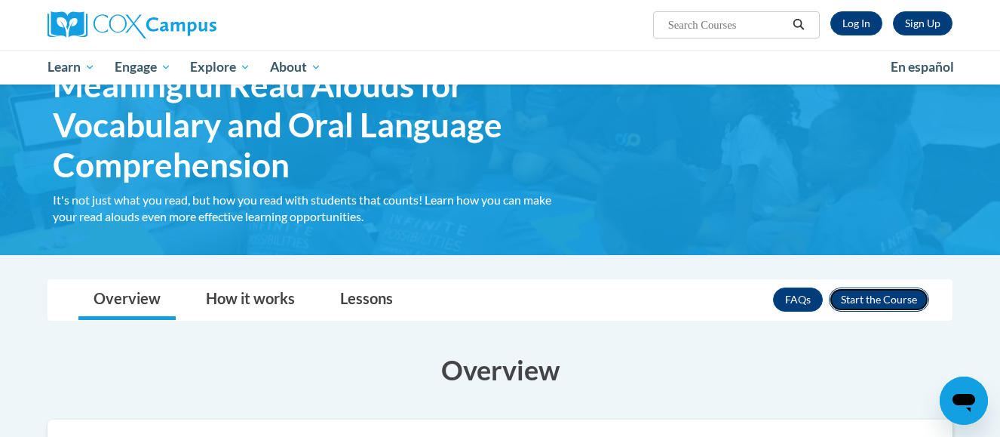
click at [871, 300] on button "Enroll" at bounding box center [879, 299] width 100 height 24
